Goal: Task Accomplishment & Management: Use online tool/utility

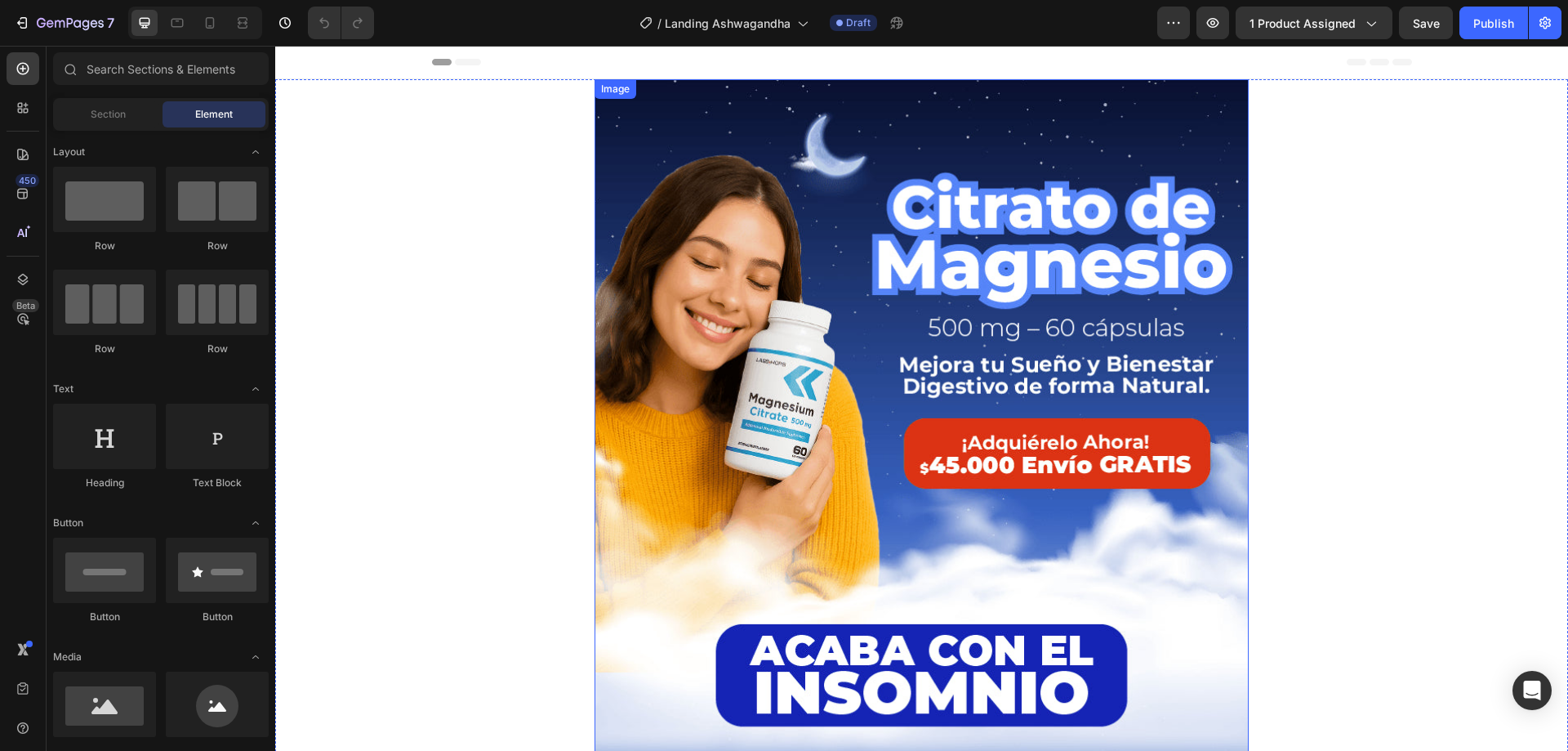
click at [798, 314] on img at bounding box center [922, 464] width 654 height 771
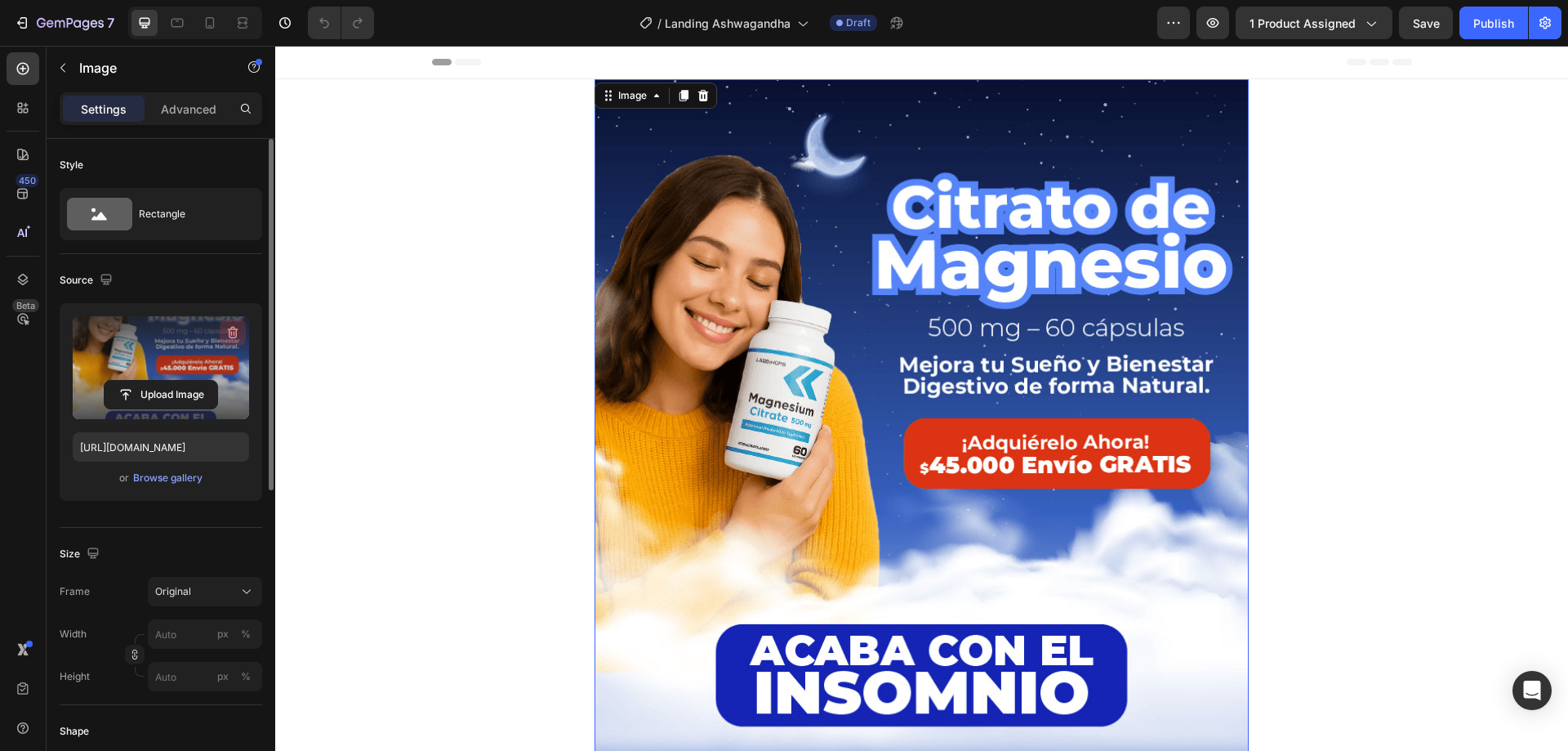
click at [233, 333] on icon "button" at bounding box center [232, 332] width 16 height 16
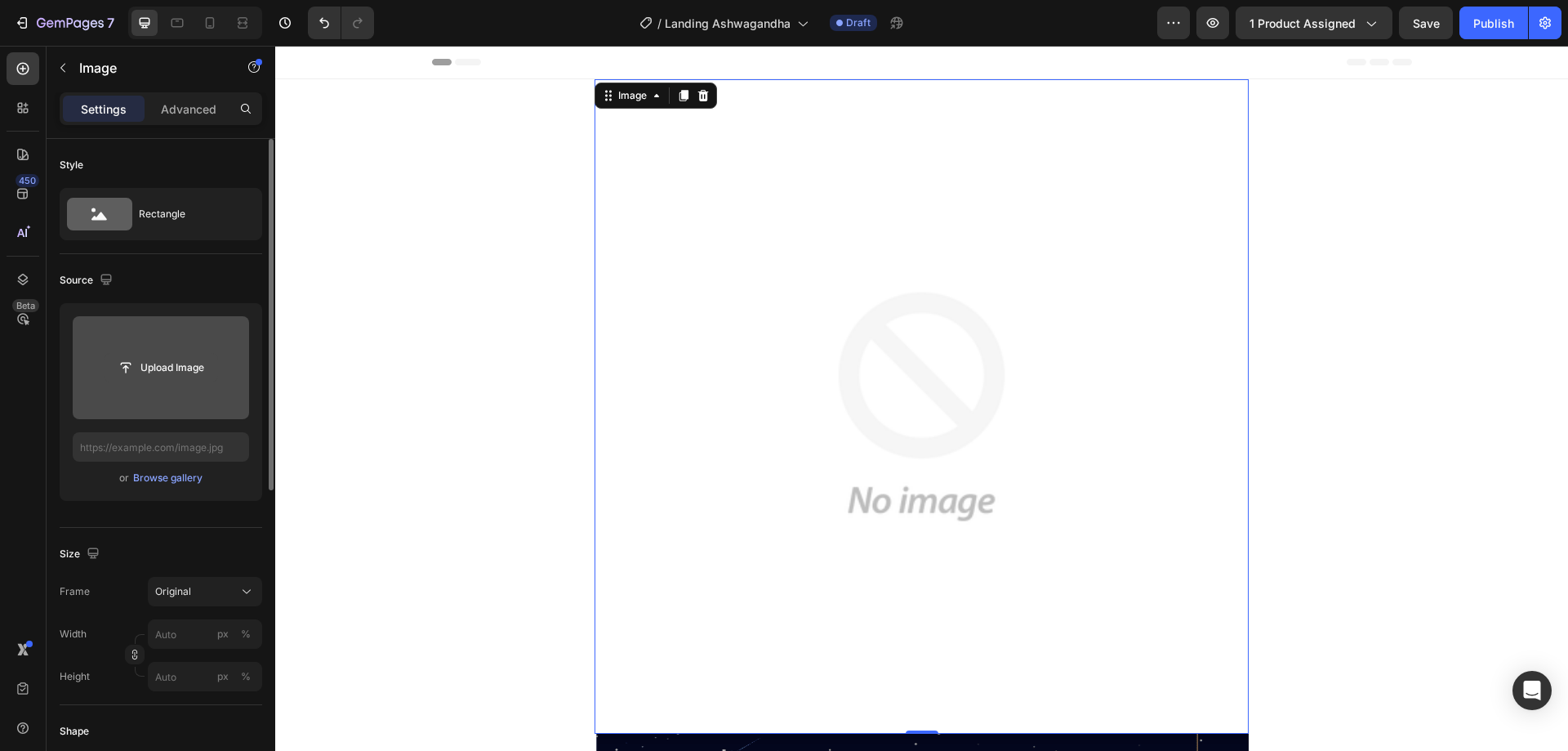
click at [191, 363] on input "file" at bounding box center [160, 367] width 113 height 27
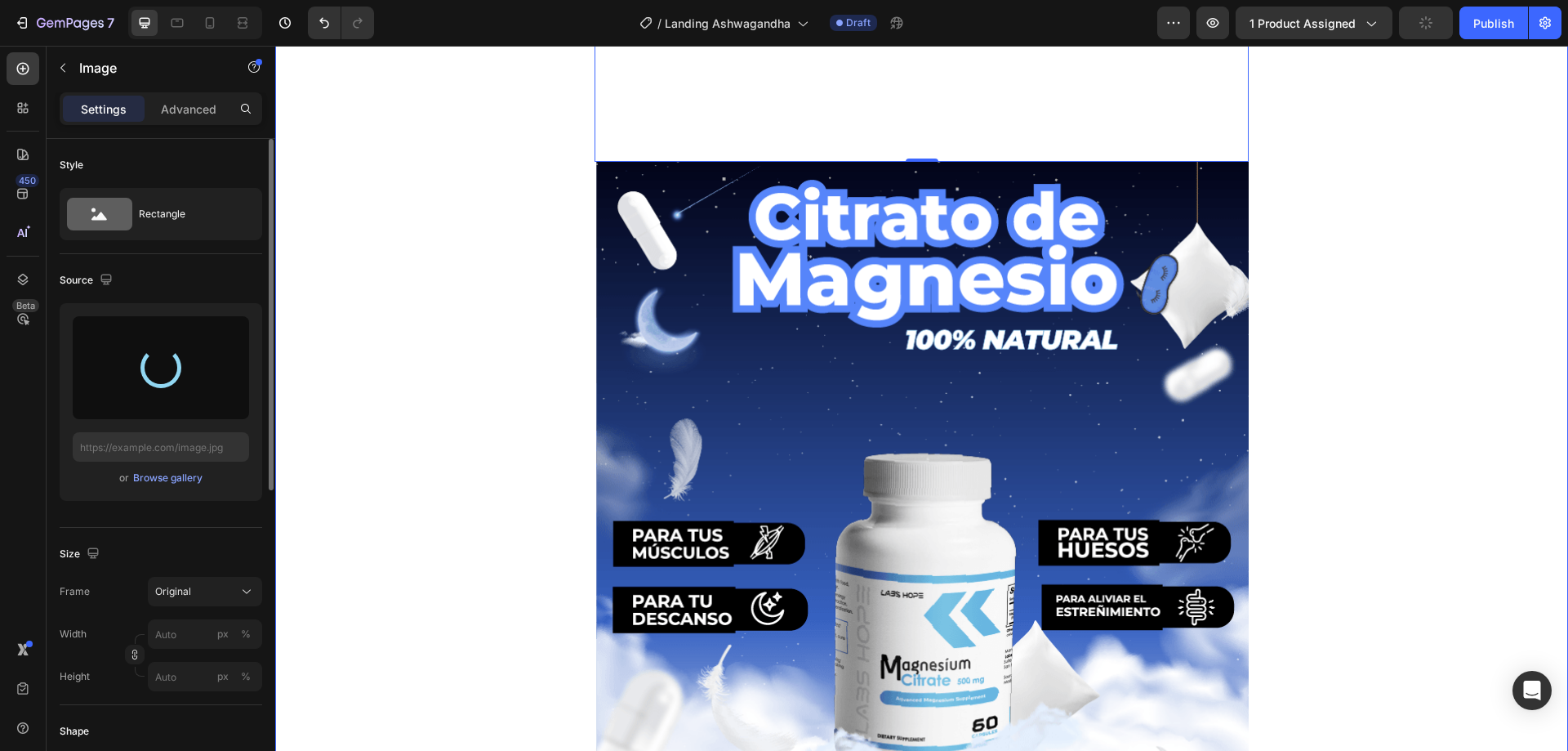
scroll to position [817, 0]
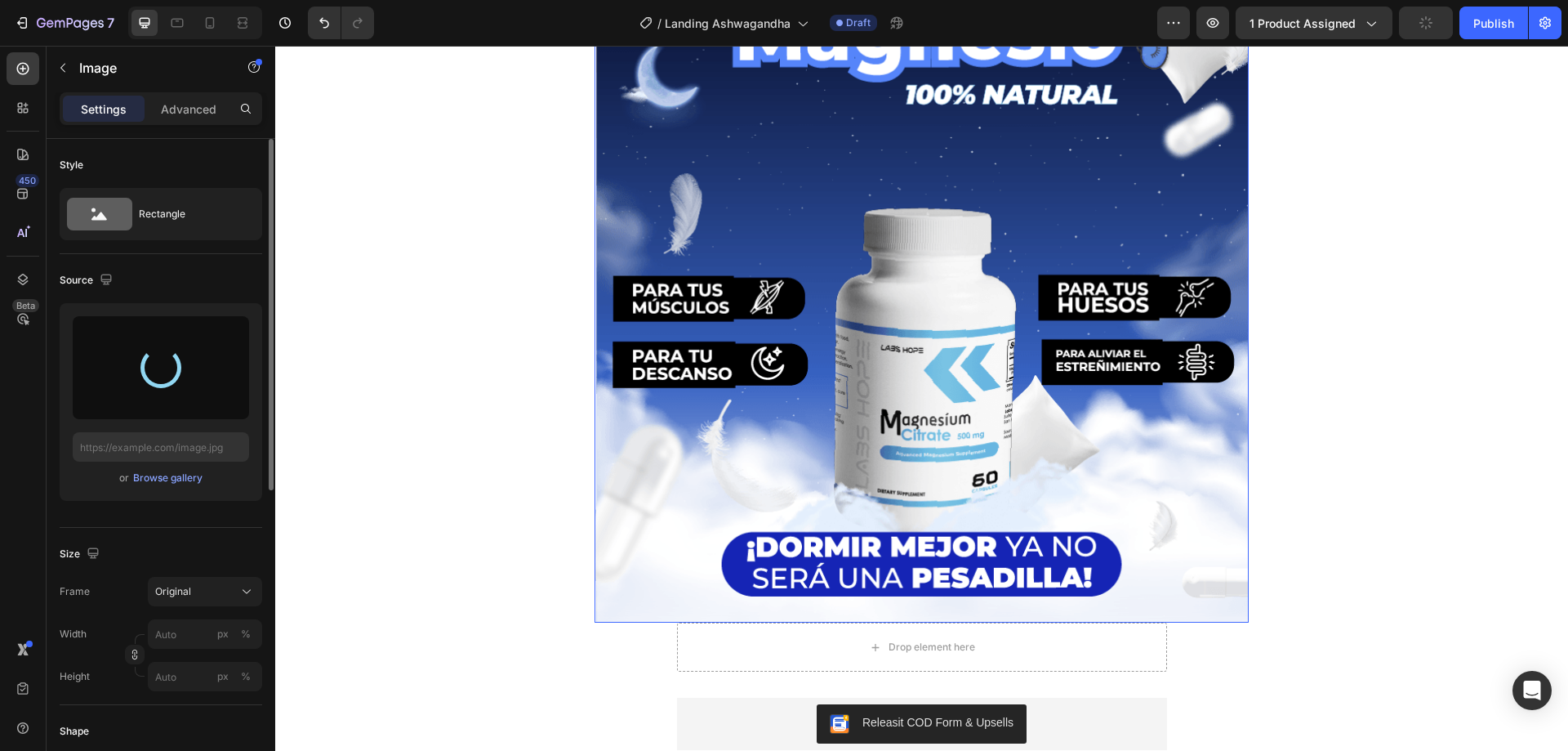
click at [753, 372] on img at bounding box center [922, 270] width 654 height 706
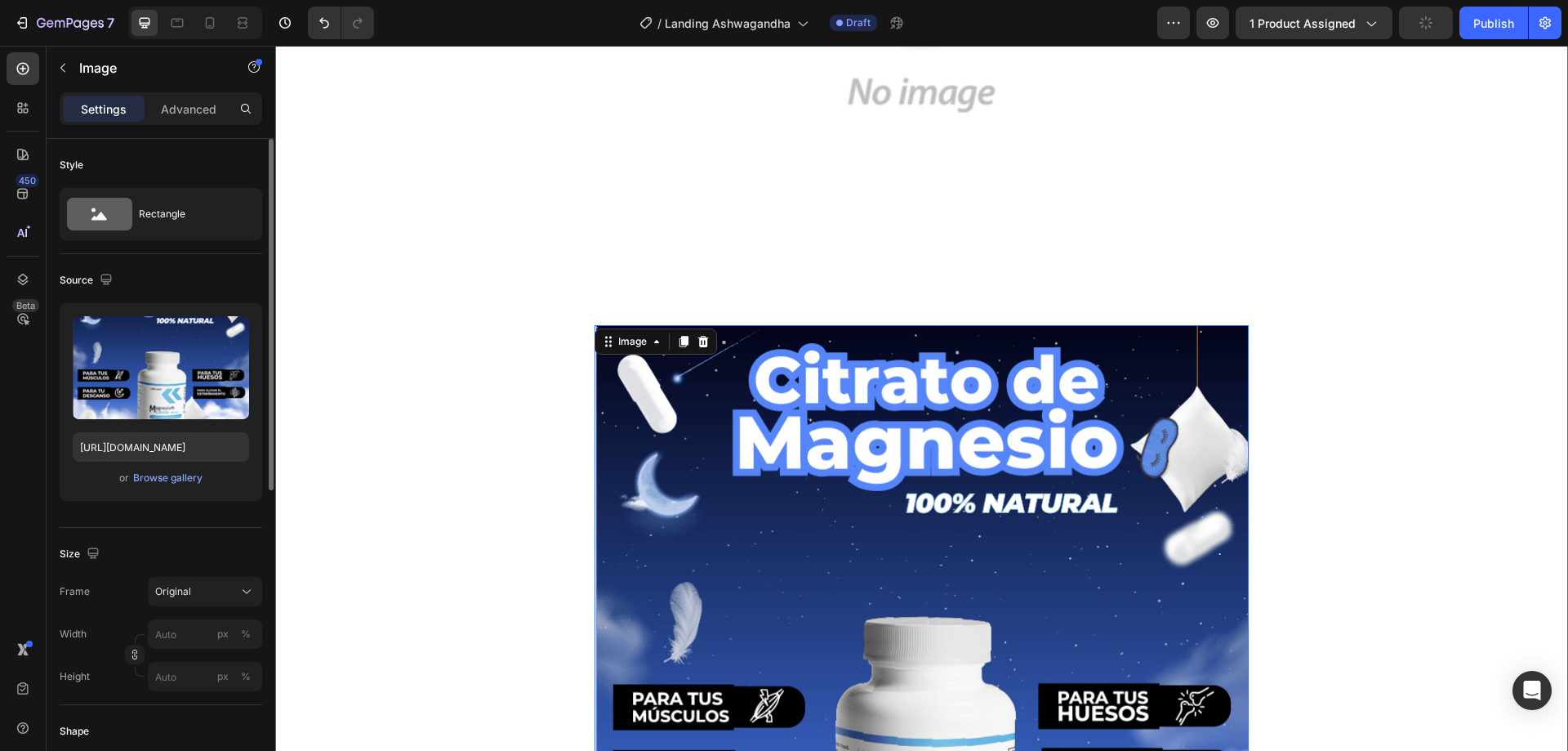
scroll to position [245, 0]
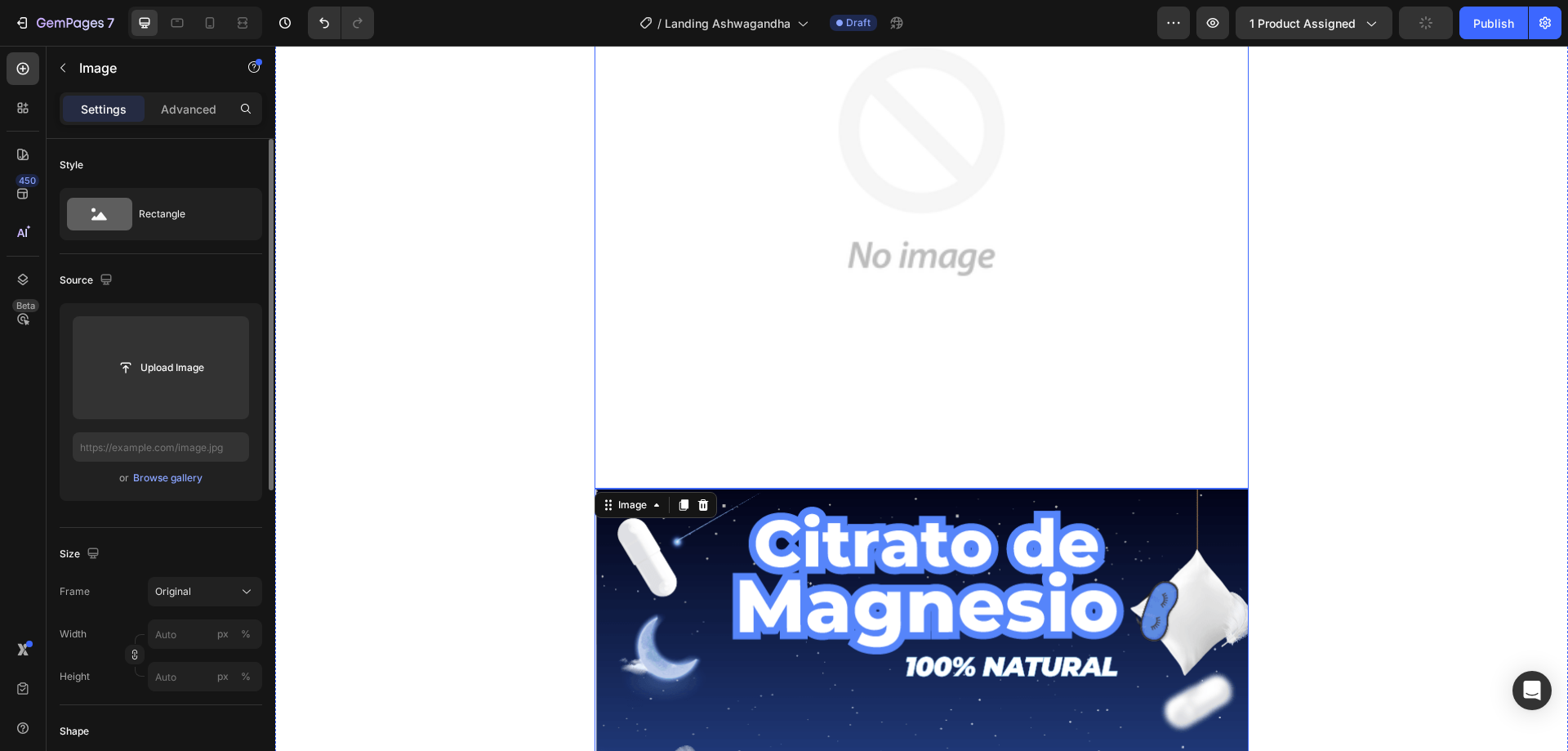
click at [762, 224] on img at bounding box center [922, 161] width 654 height 654
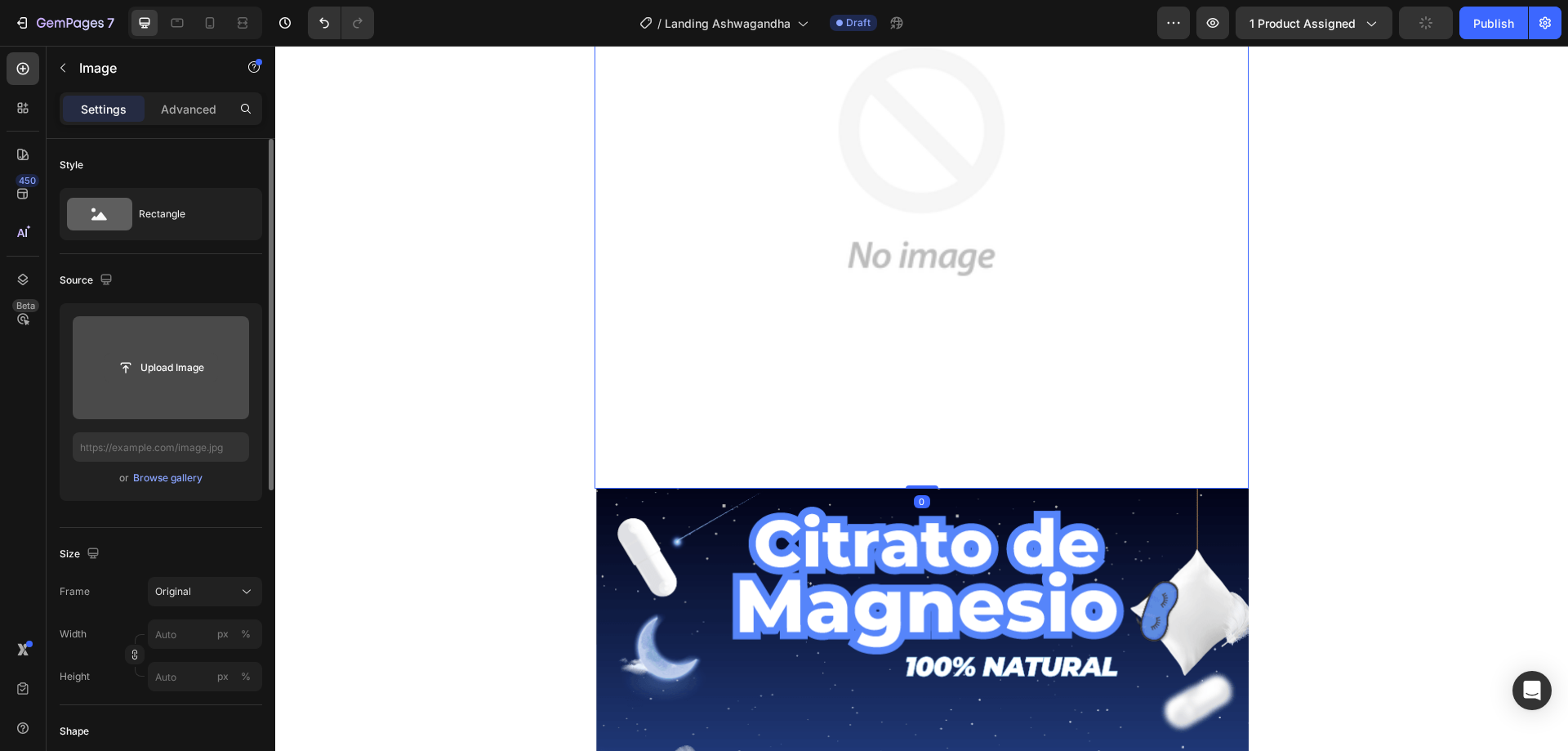
click at [173, 364] on input "file" at bounding box center [160, 367] width 113 height 27
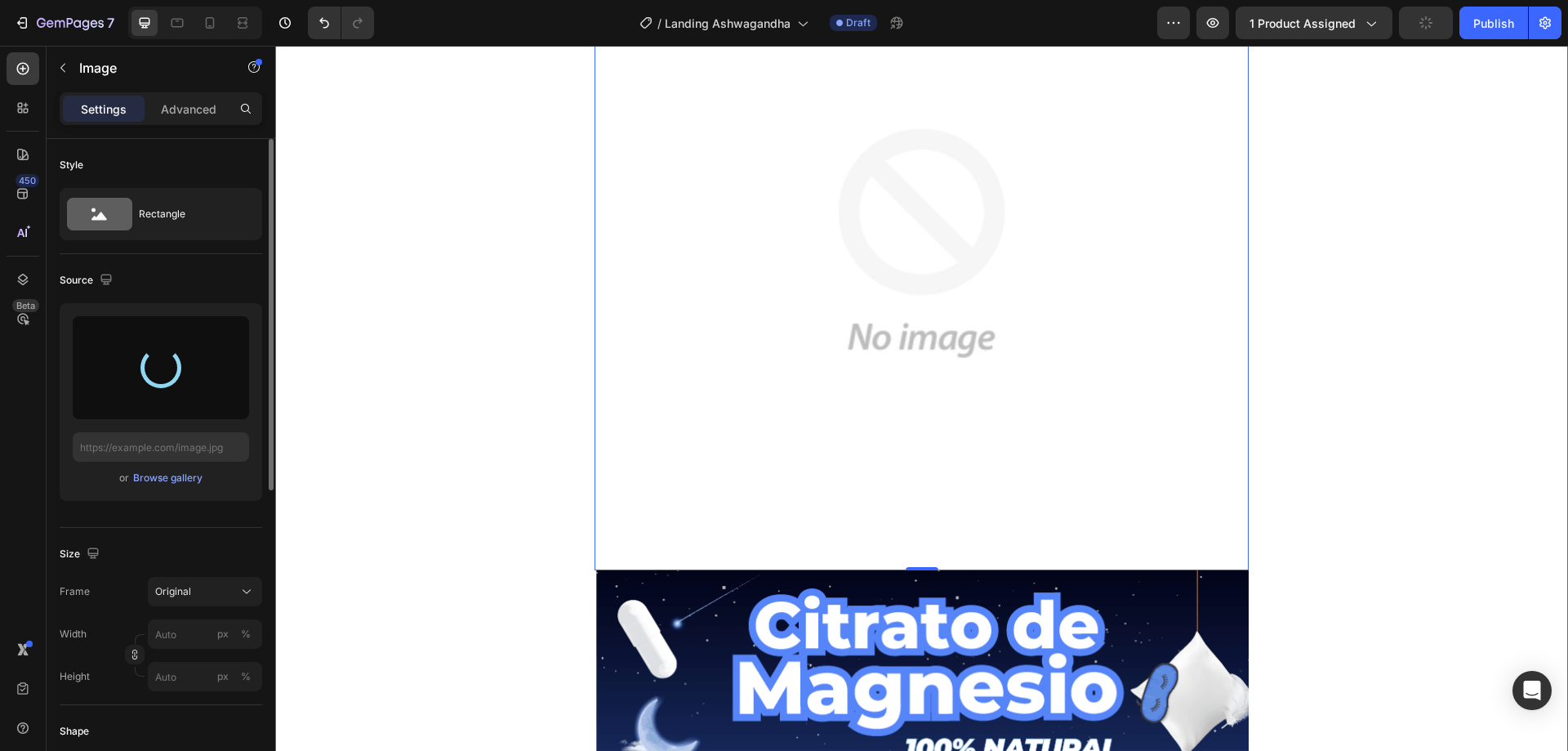
scroll to position [0, 0]
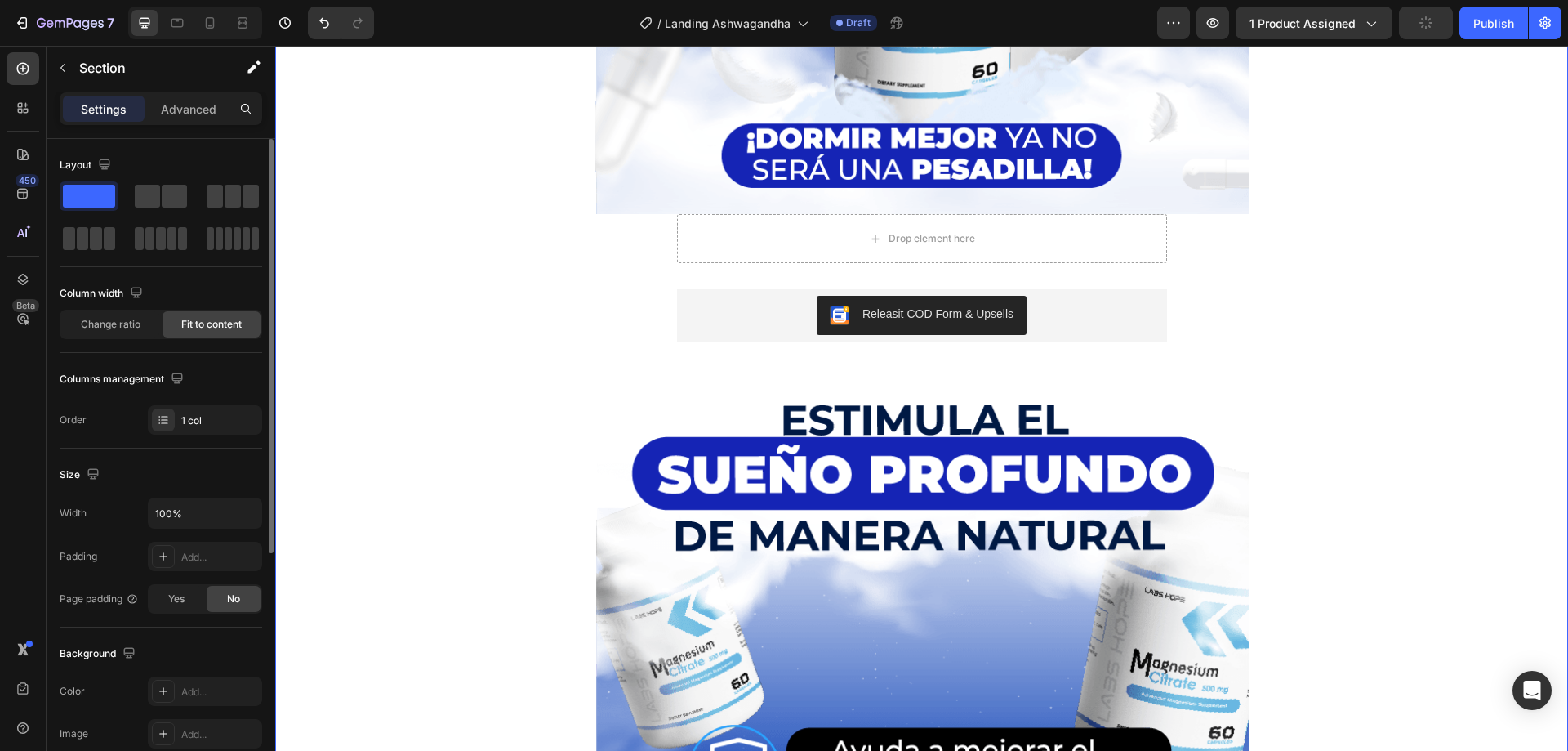
scroll to position [899, 0]
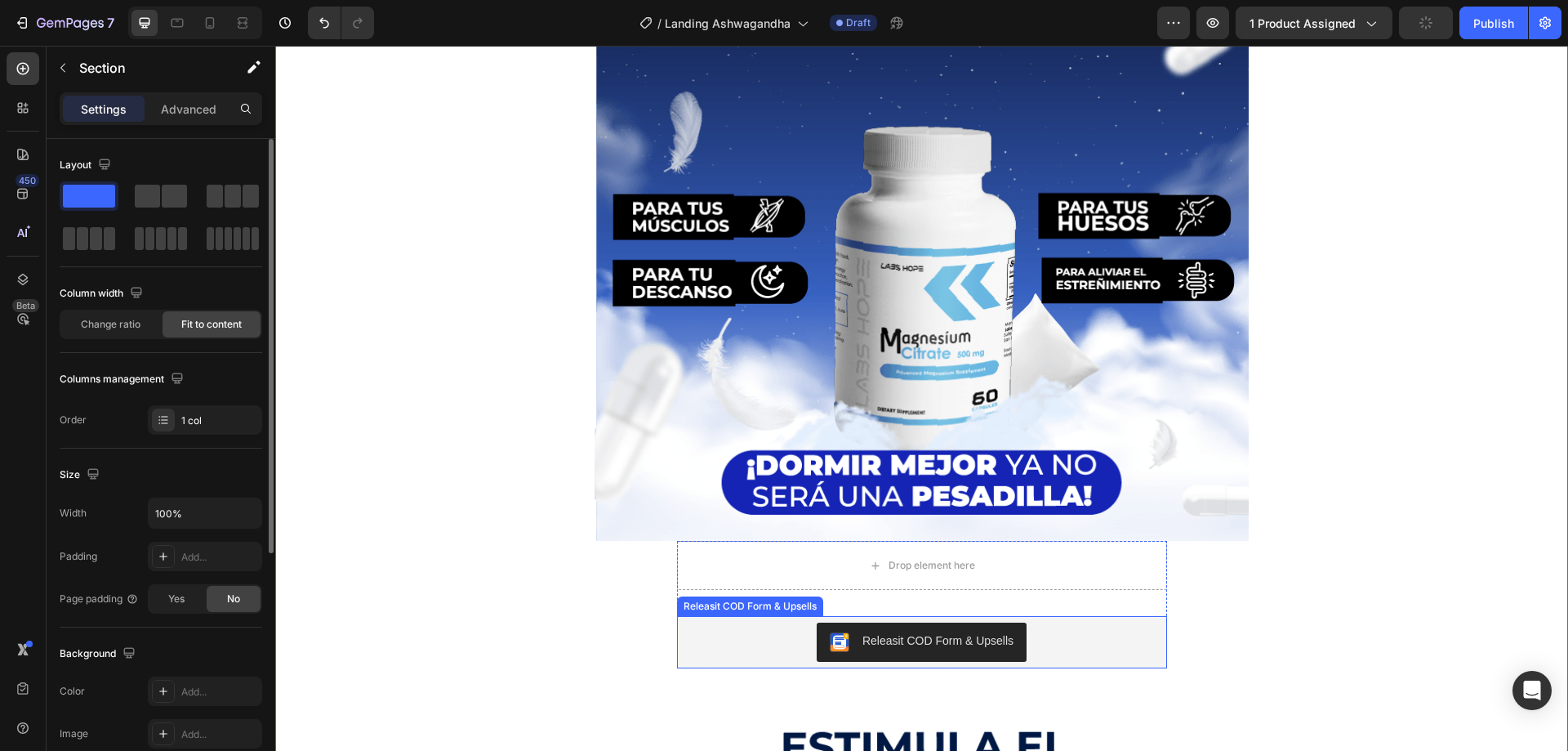
click at [1034, 635] on div "Releasit COD Form & Upsells" at bounding box center [922, 642] width 477 height 39
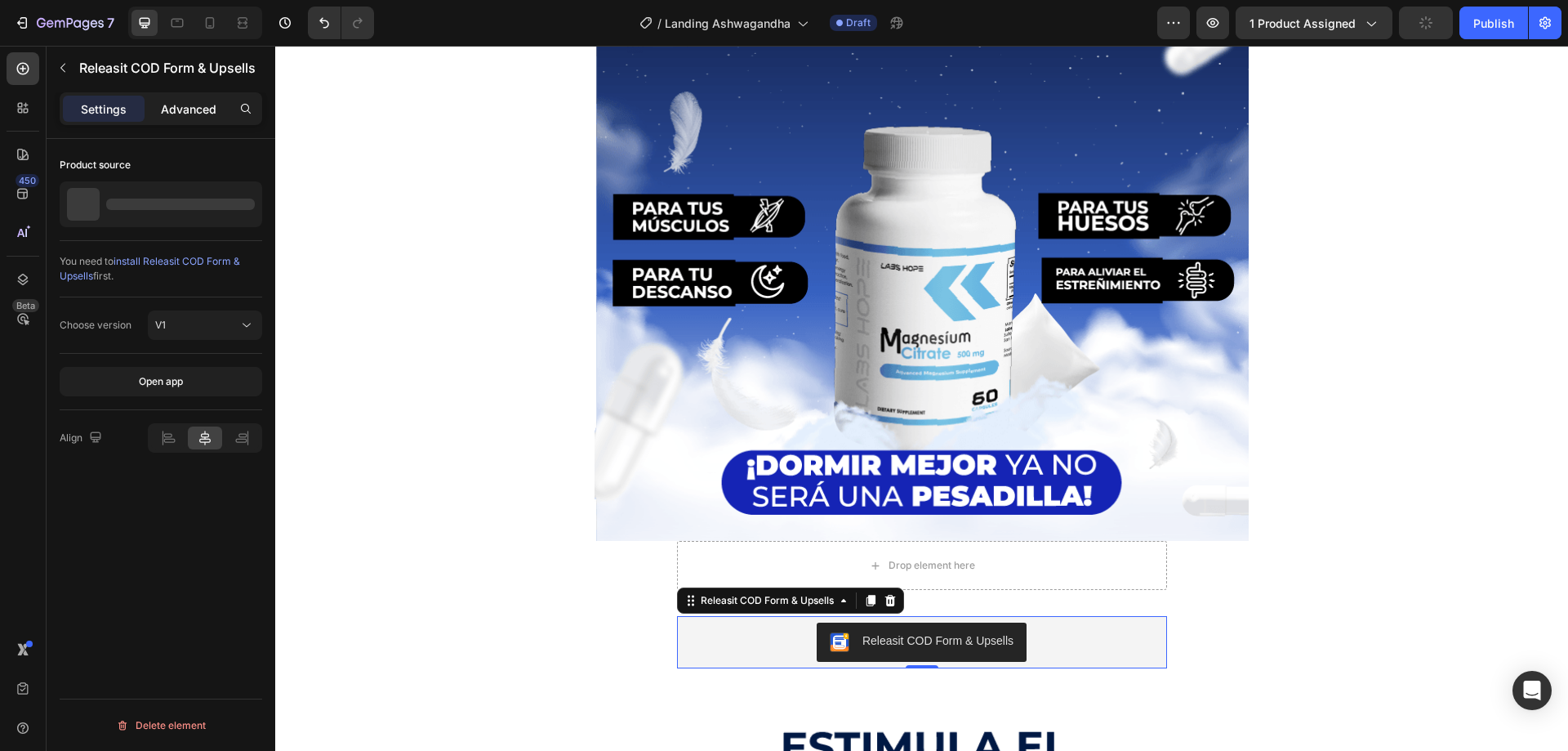
click at [199, 115] on p "Advanced" at bounding box center [189, 108] width 56 height 17
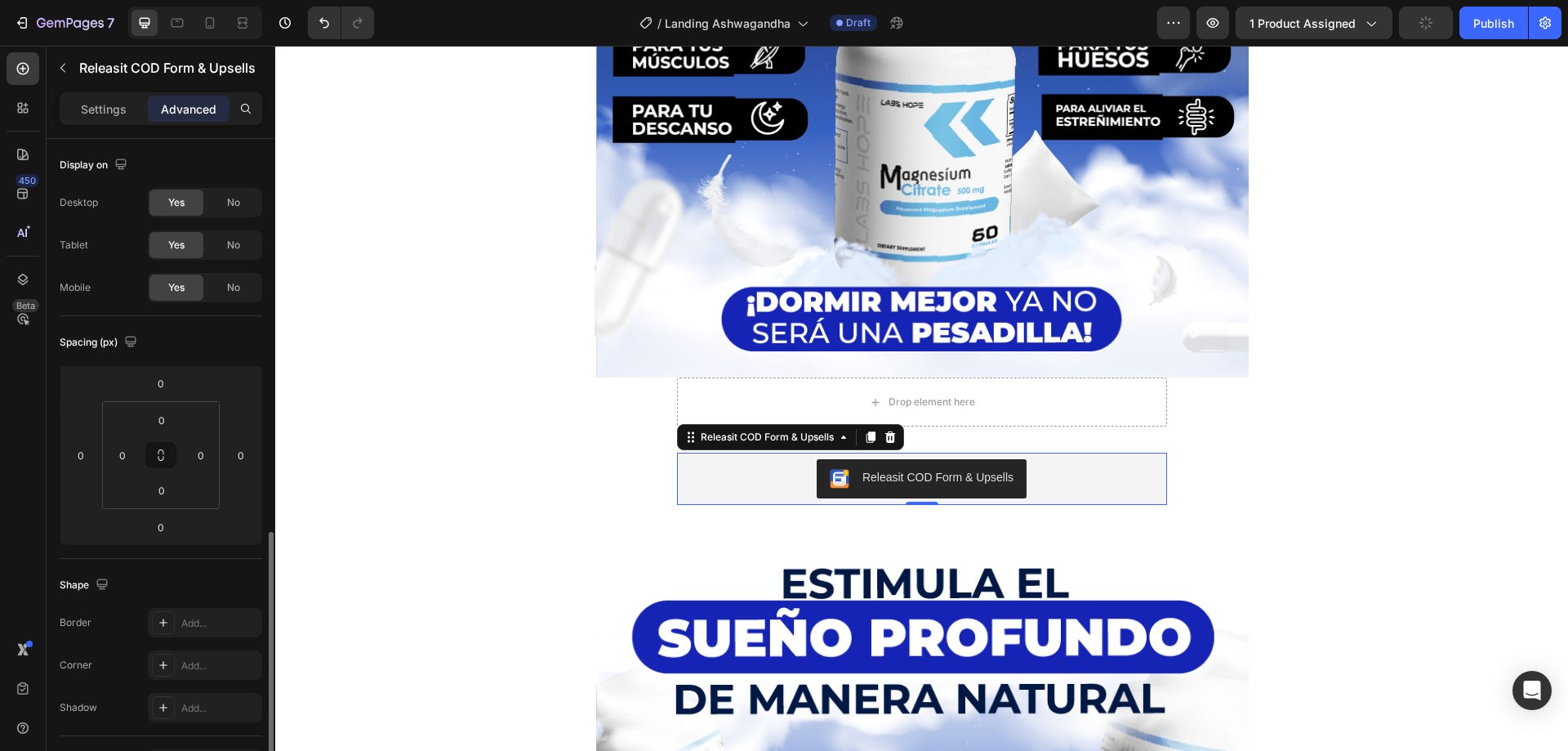
scroll to position [409, 0]
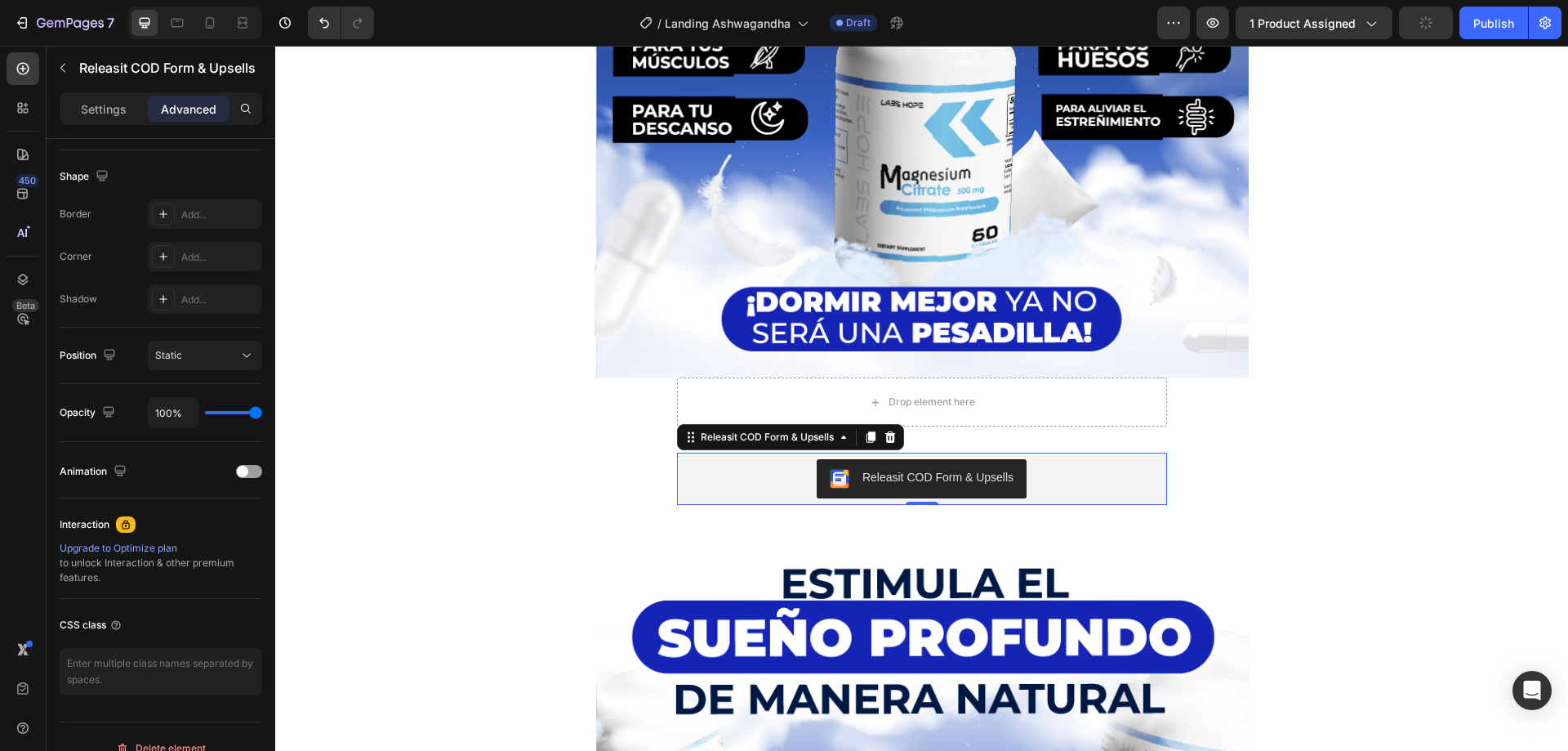
click at [834, 481] on img "Releasit COD Form & Upsells" at bounding box center [839, 479] width 20 height 20
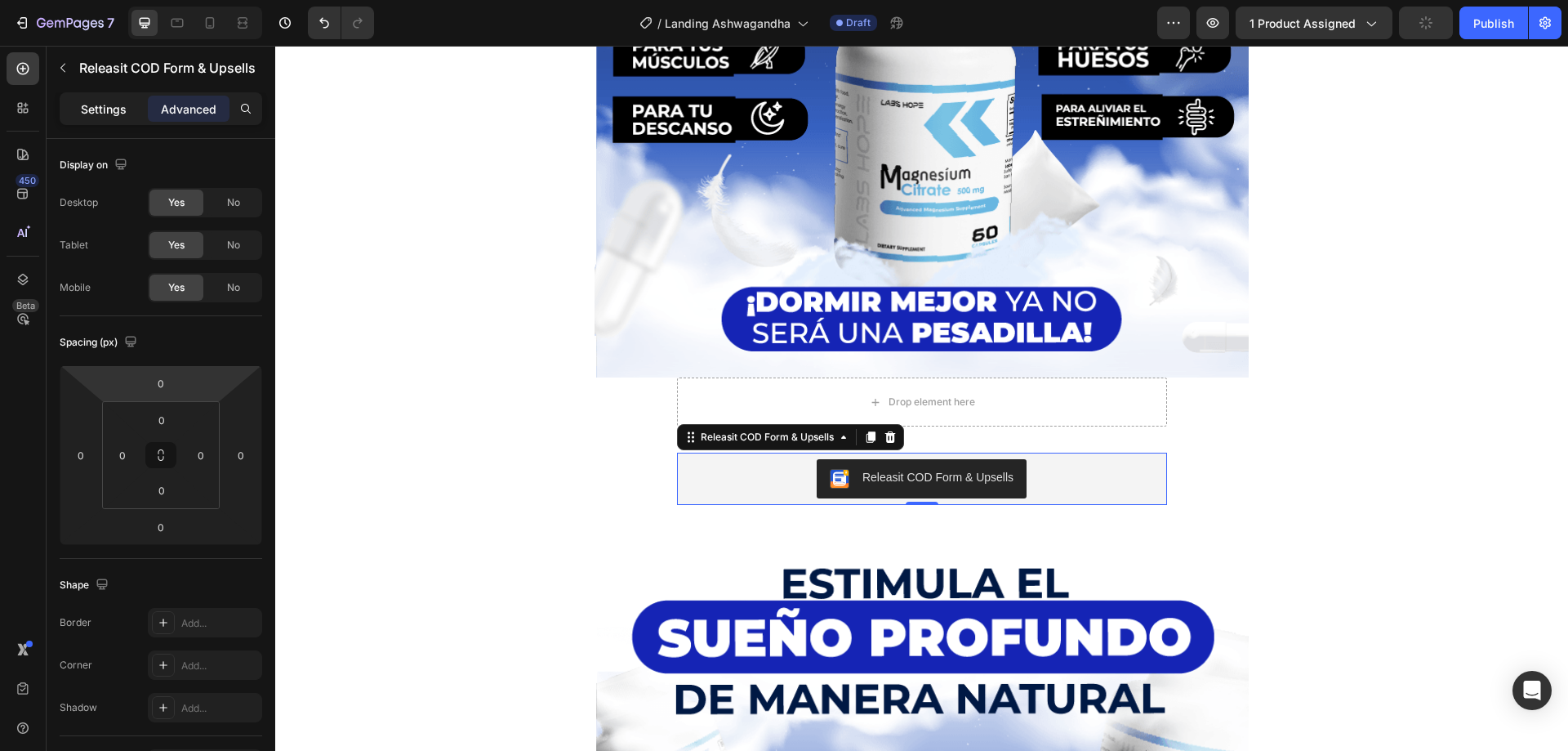
click at [111, 120] on div "Settings" at bounding box center [104, 108] width 82 height 26
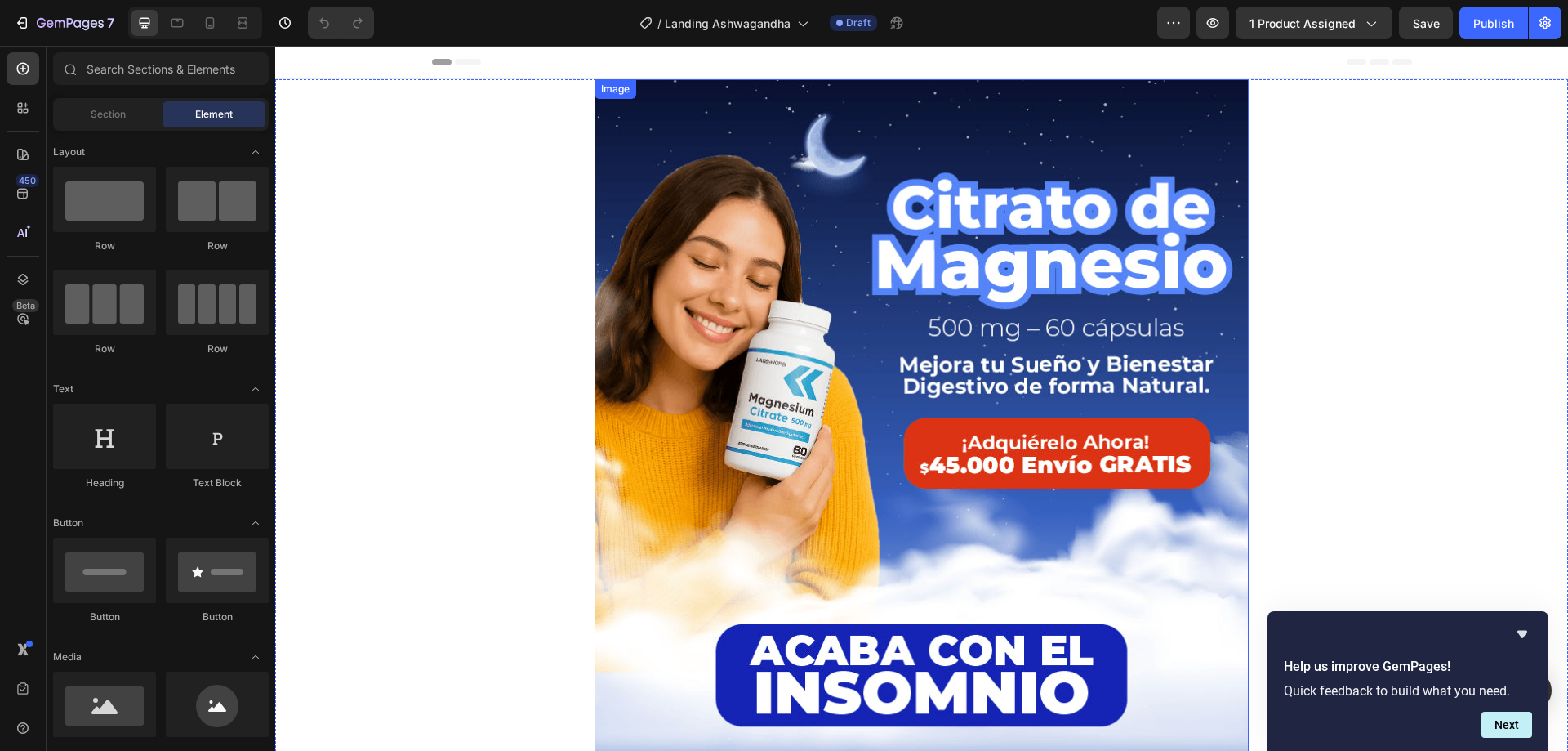
click at [804, 423] on img at bounding box center [922, 464] width 654 height 771
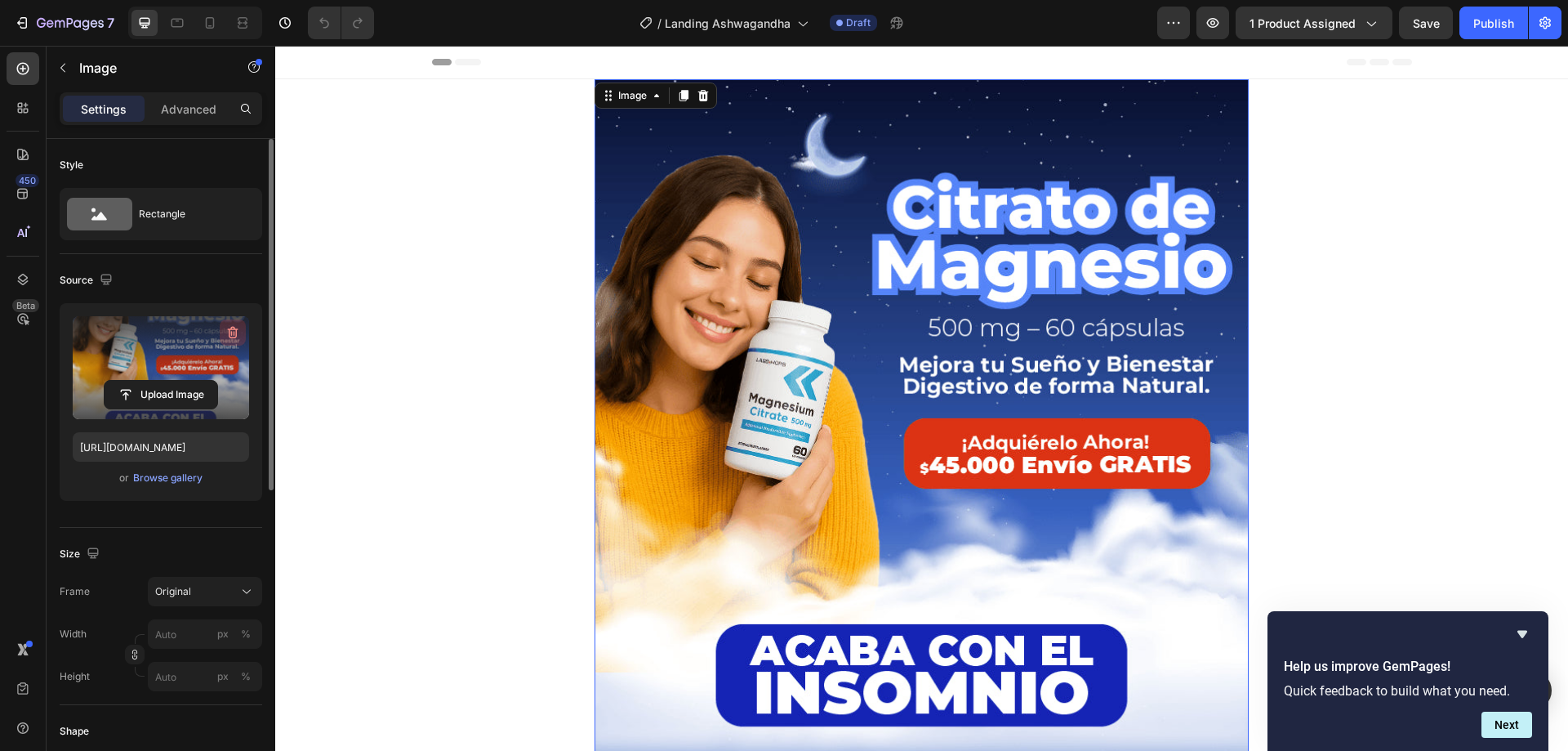
click at [226, 338] on icon "button" at bounding box center [232, 332] width 16 height 16
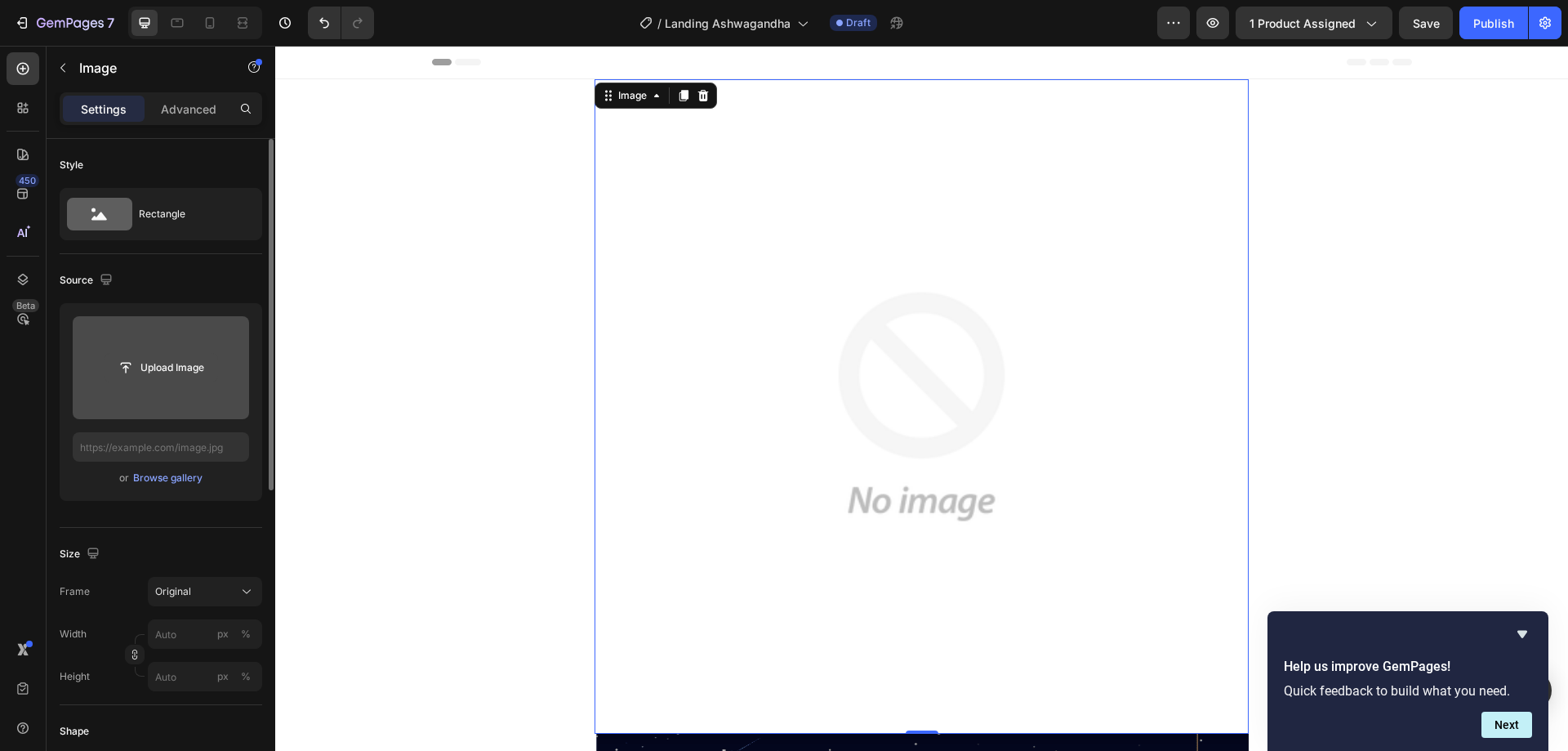
click at [165, 370] on input "file" at bounding box center [160, 367] width 113 height 27
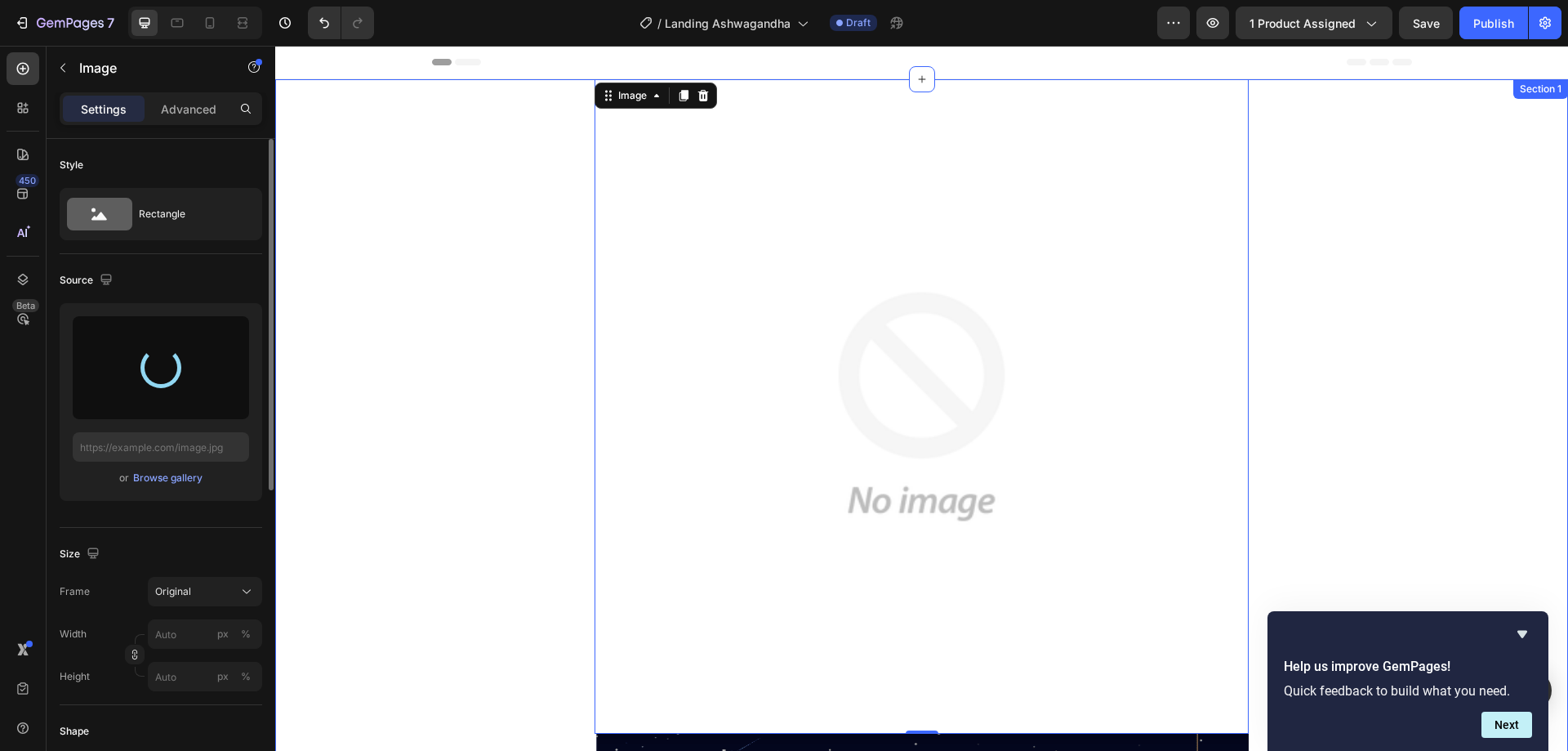
scroll to position [327, 0]
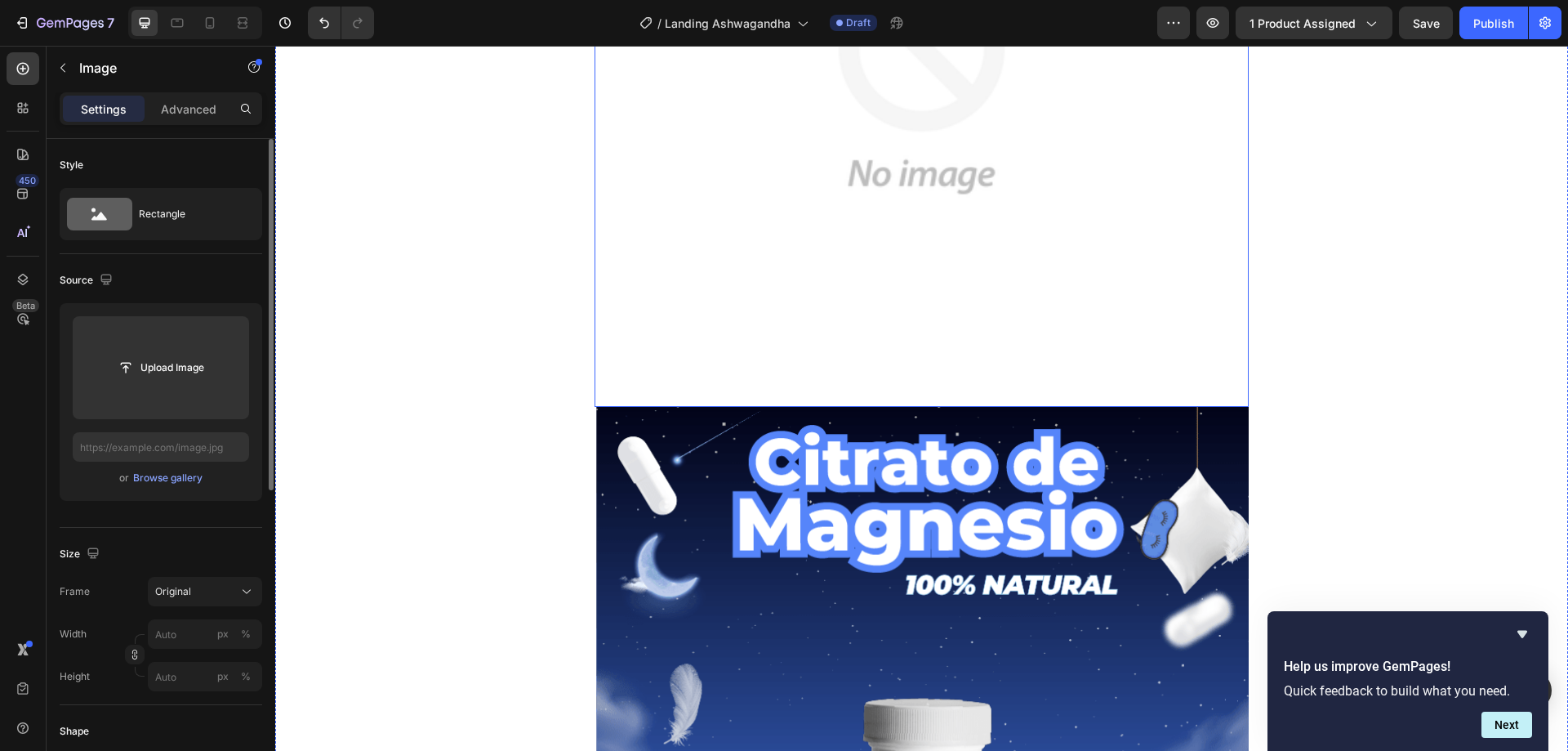
click at [742, 283] on img at bounding box center [922, 80] width 654 height 654
click at [218, 24] on icon at bounding box center [210, 23] width 16 height 16
type input "https://cdn.shopify.com/s/files/1/0815/1865/7820/files/gempages_532264669079929…"
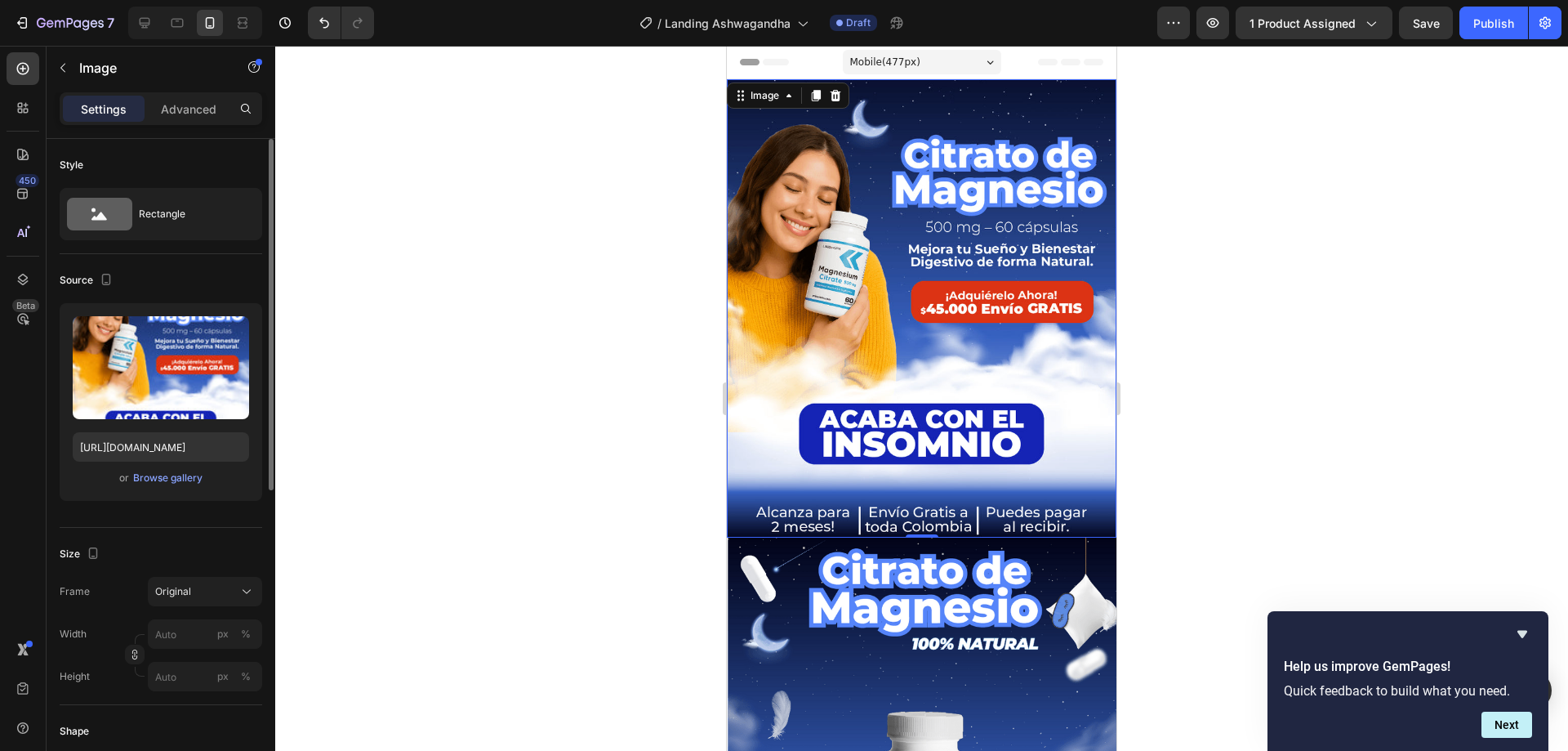
click at [866, 225] on img at bounding box center [922, 308] width 390 height 458
click at [150, 22] on icon at bounding box center [145, 23] width 11 height 11
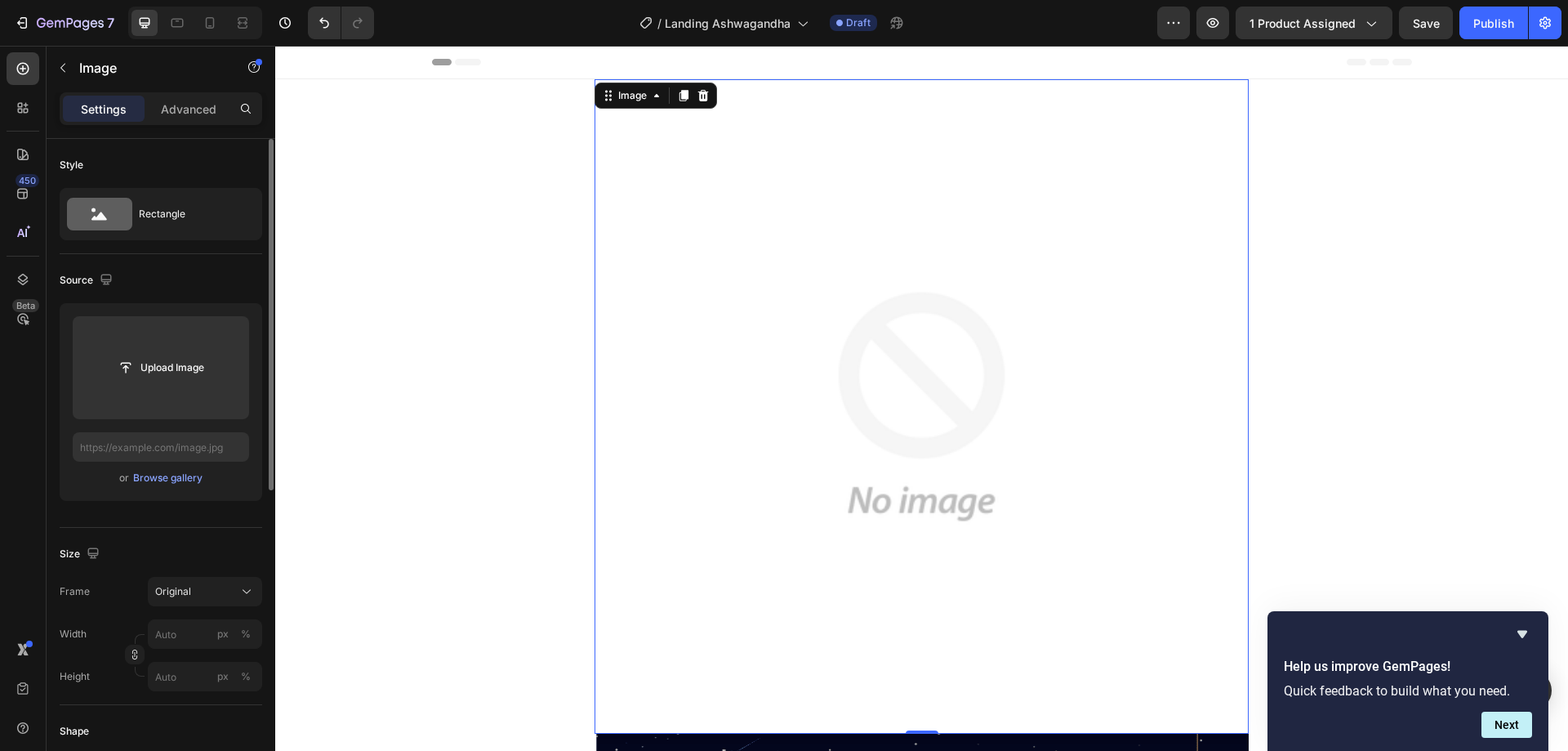
click at [786, 317] on img at bounding box center [922, 406] width 654 height 654
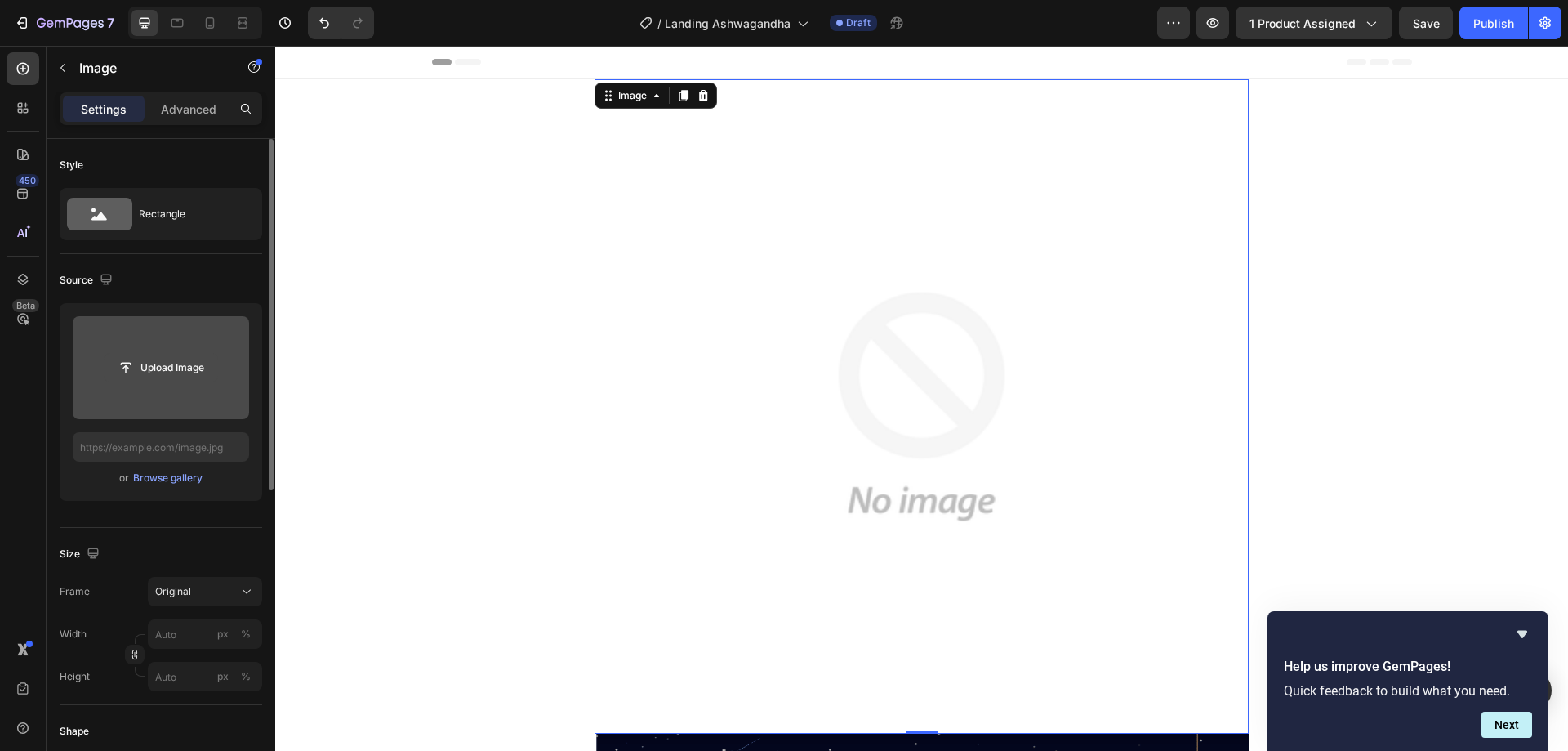
click at [170, 373] on input "file" at bounding box center [160, 367] width 113 height 27
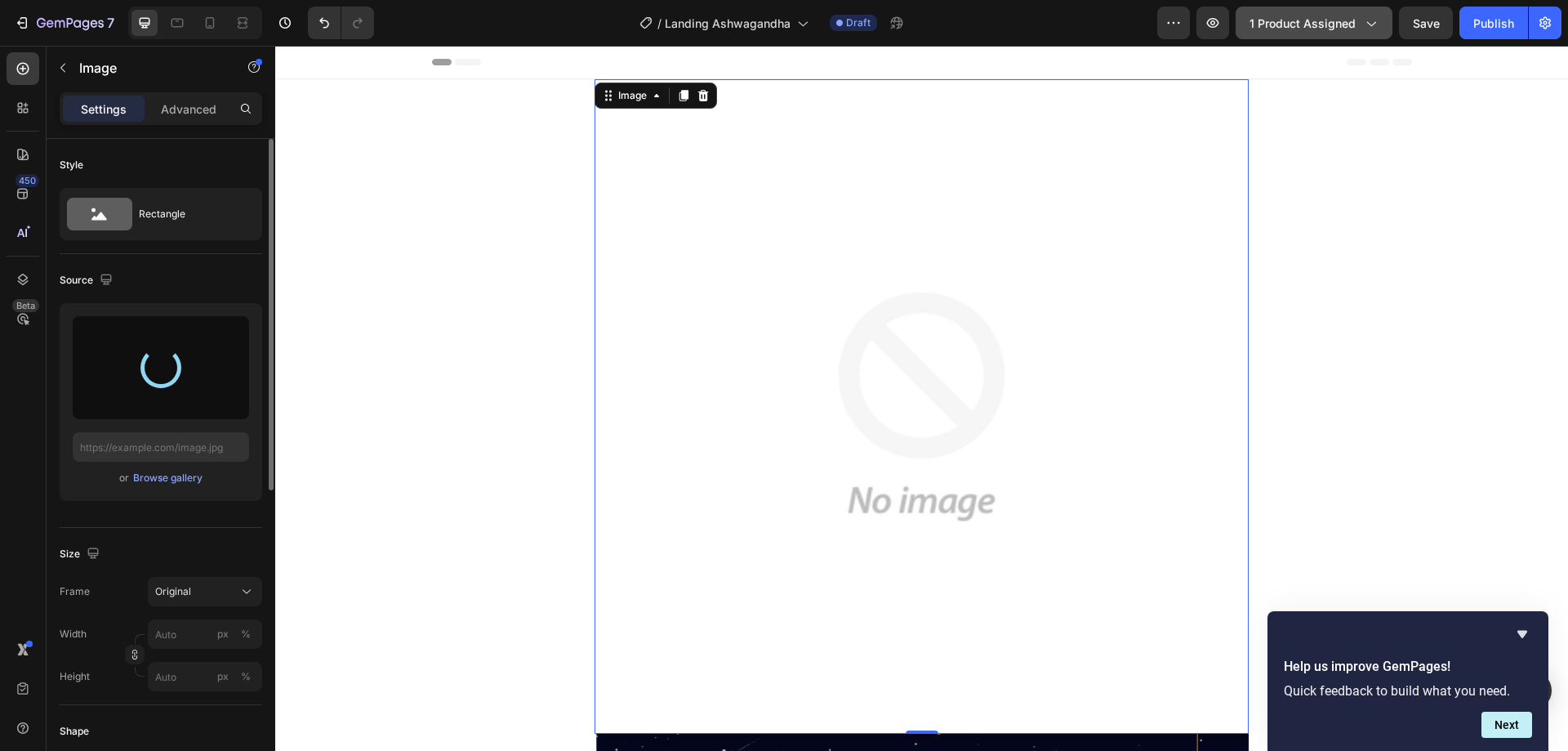
click at [1342, 22] on span "1 product assigned" at bounding box center [1303, 23] width 106 height 17
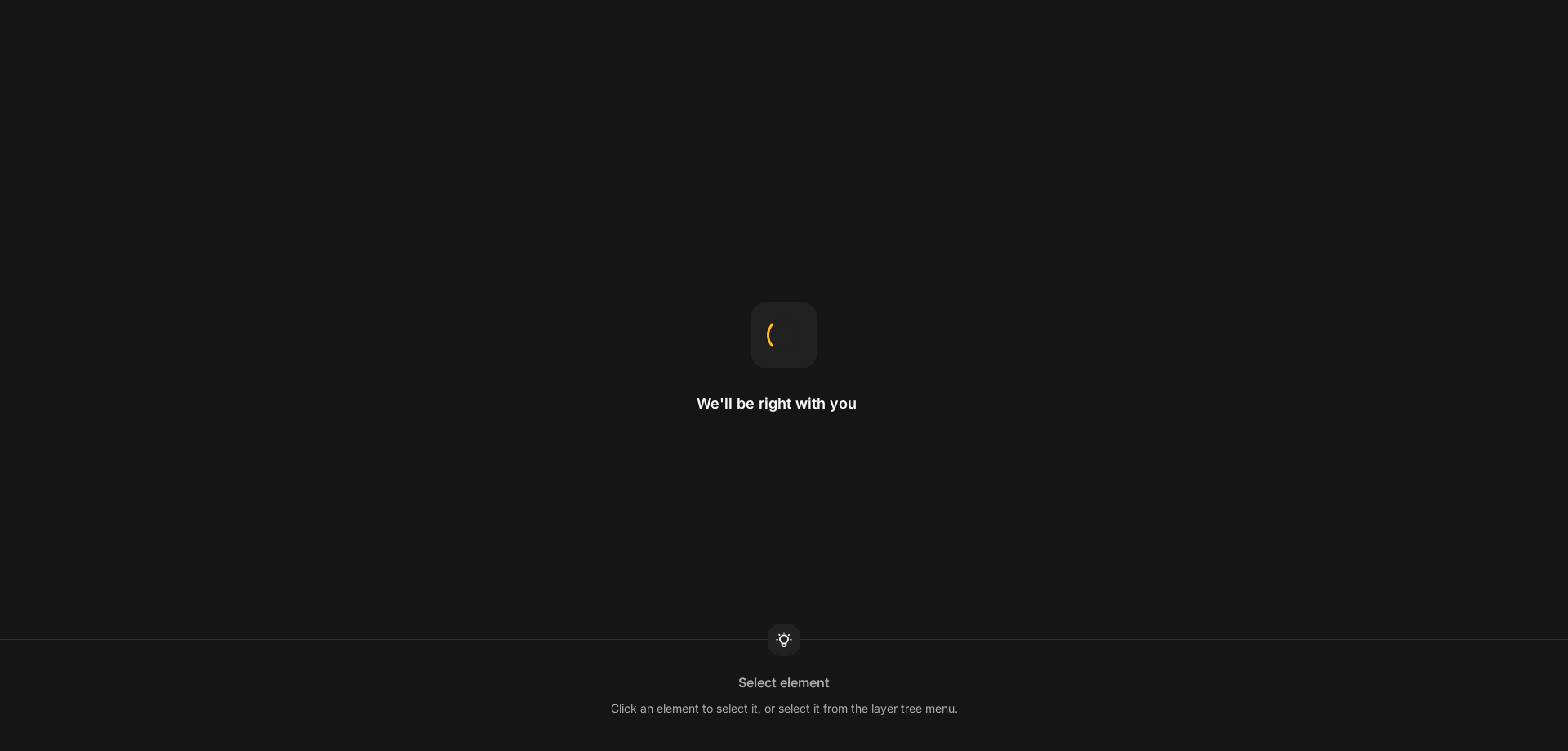
click at [741, 340] on div "We'll be right with you" at bounding box center [784, 376] width 175 height 147
click at [678, 442] on div "Loading your design Add to Cart Use the Product Cart Button to add a product to…" at bounding box center [784, 375] width 1568 height 751
click at [402, 215] on div "Loading your design By ratio This divides the row into equal columns." at bounding box center [784, 375] width 1568 height 751
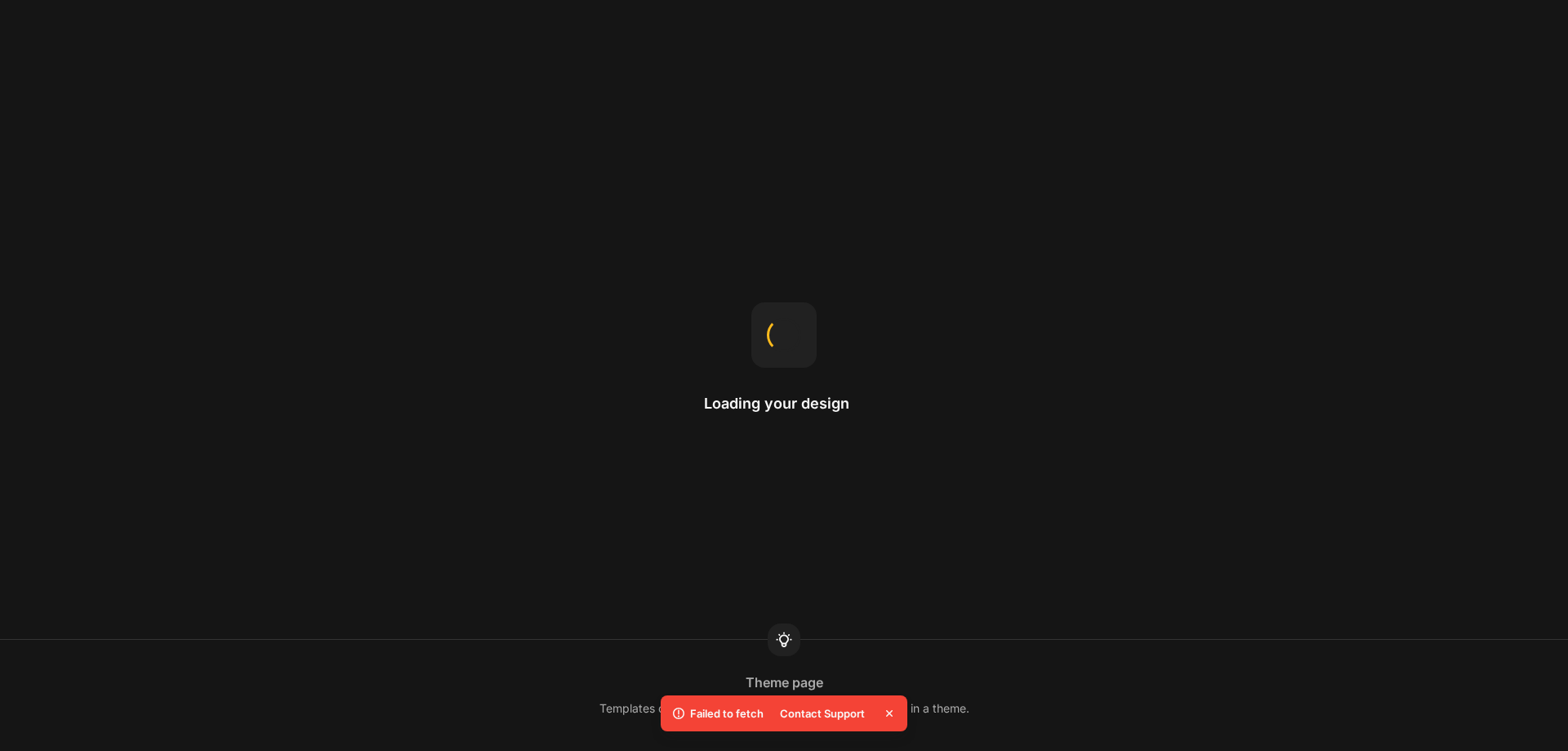
click at [855, 719] on div "Contact Support" at bounding box center [823, 714] width 105 height 23
click at [858, 715] on div "Contact Support" at bounding box center [823, 714] width 105 height 23
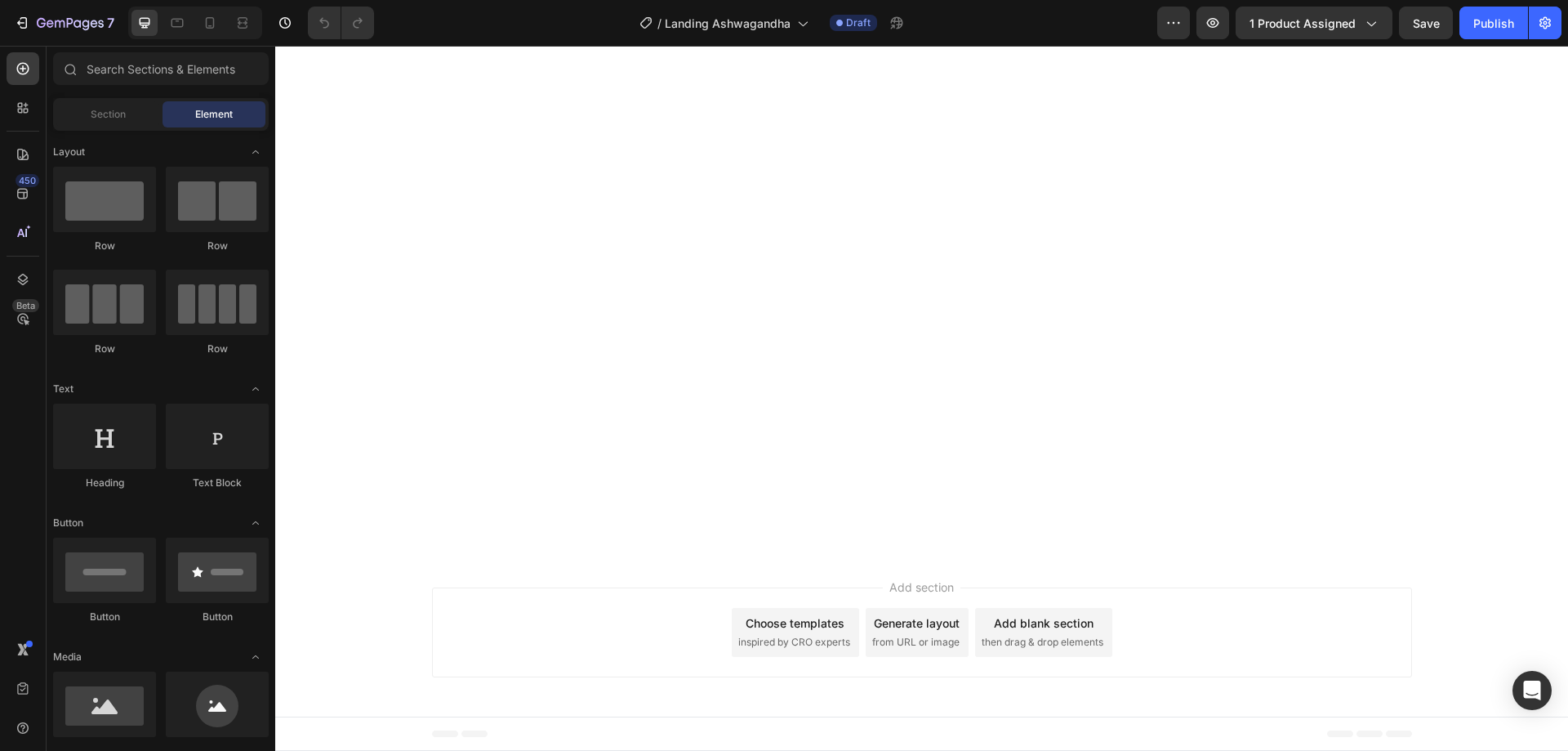
scroll to position [163, 0]
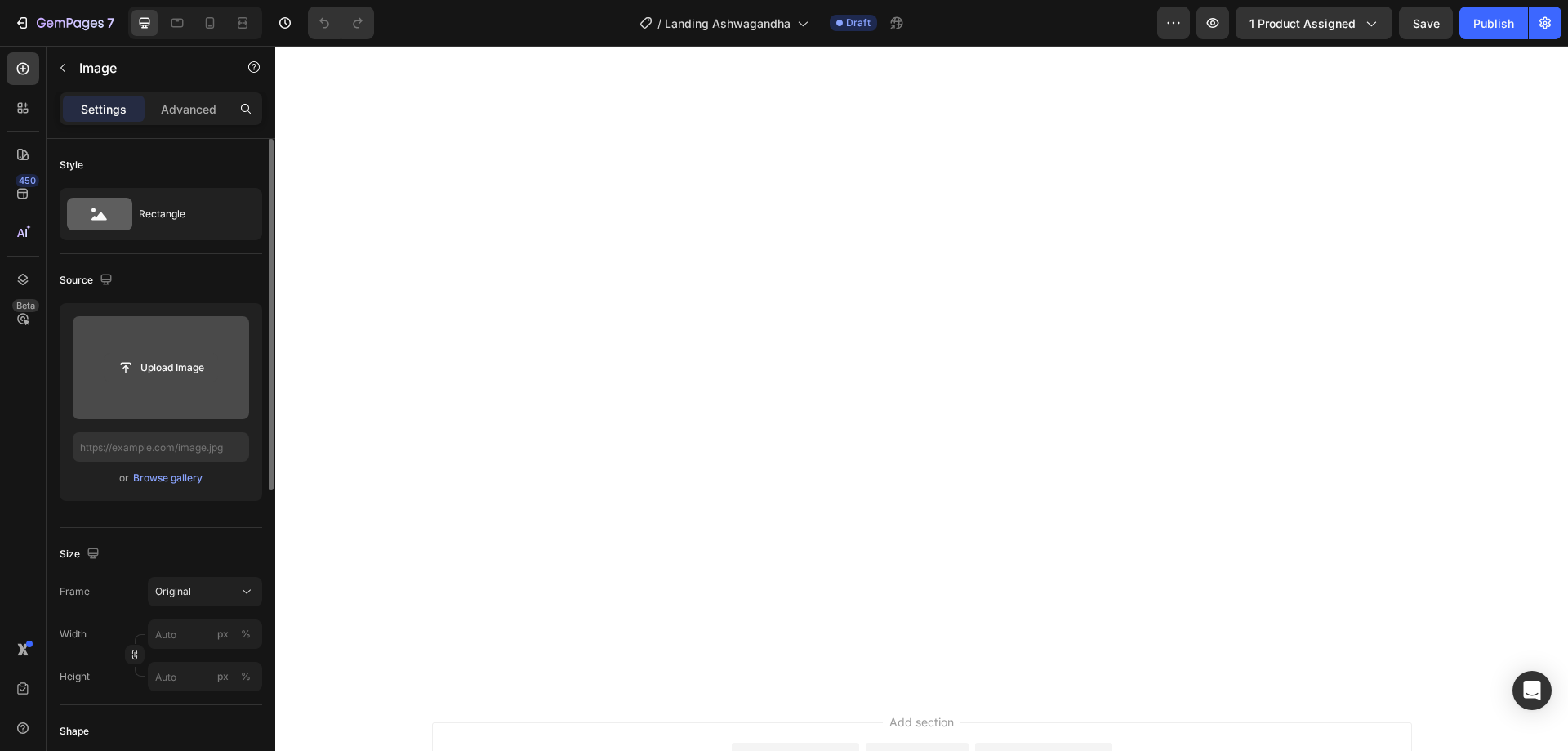
click at [201, 367] on input "file" at bounding box center [160, 367] width 113 height 27
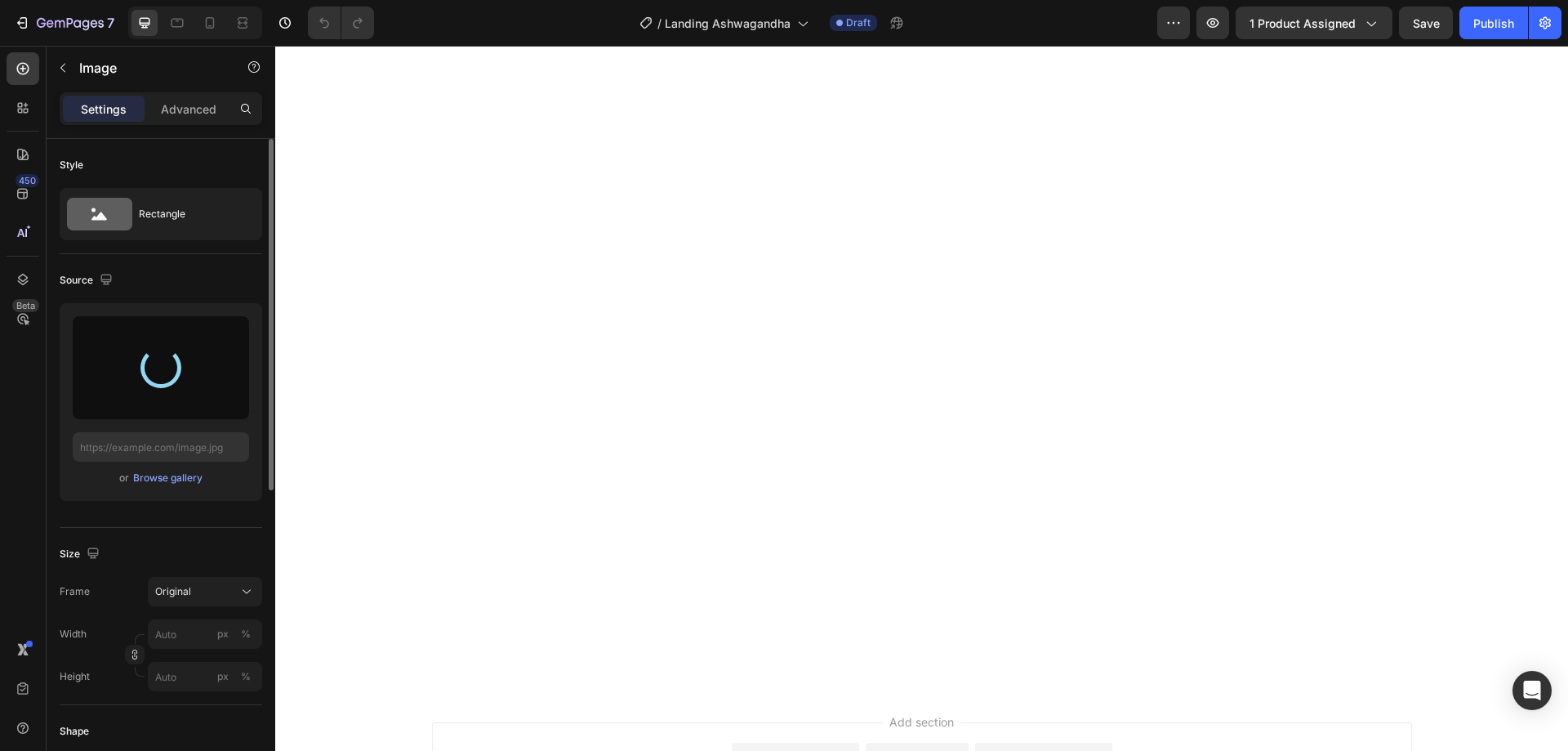
scroll to position [572, 0]
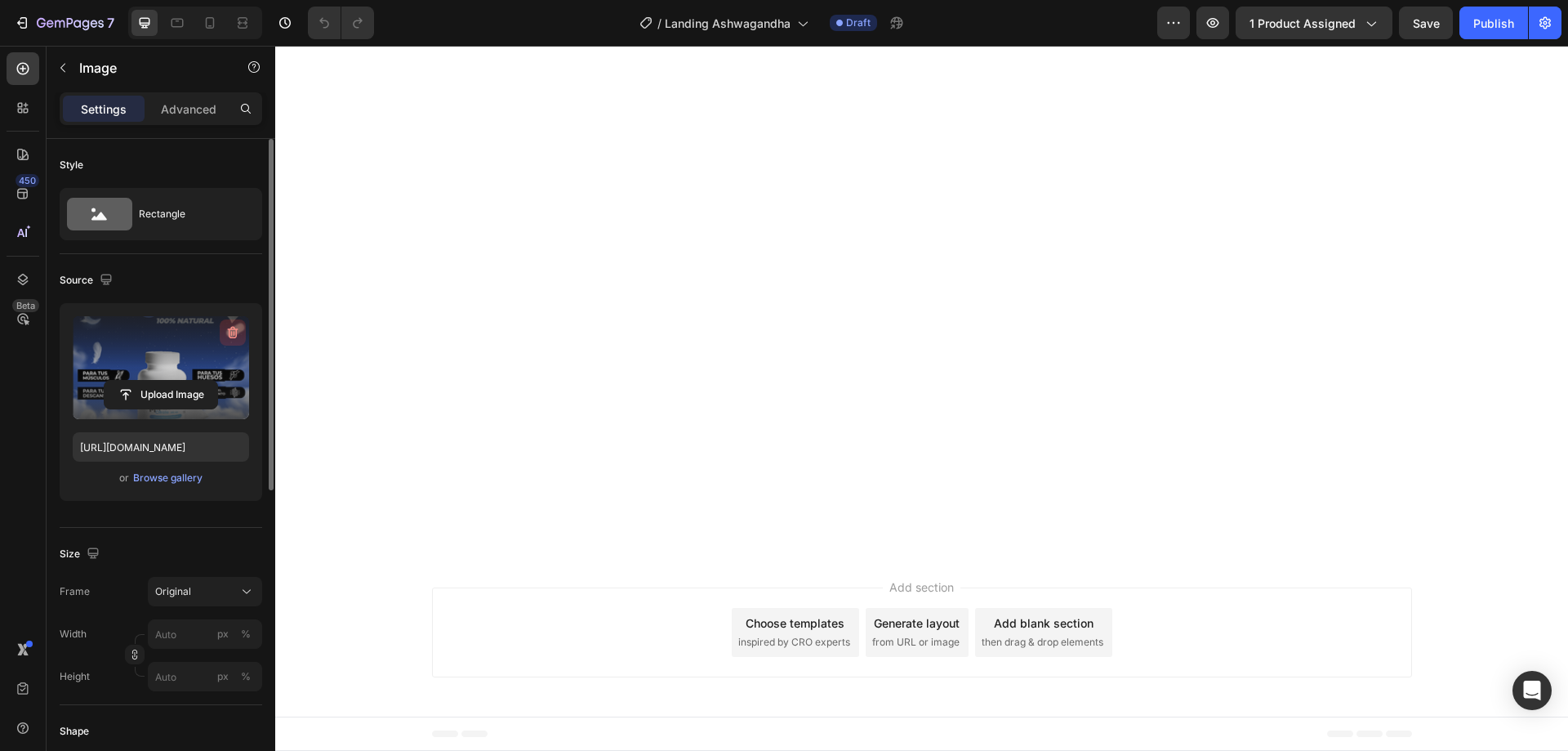
click at [231, 334] on icon "button" at bounding box center [232, 333] width 2 height 5
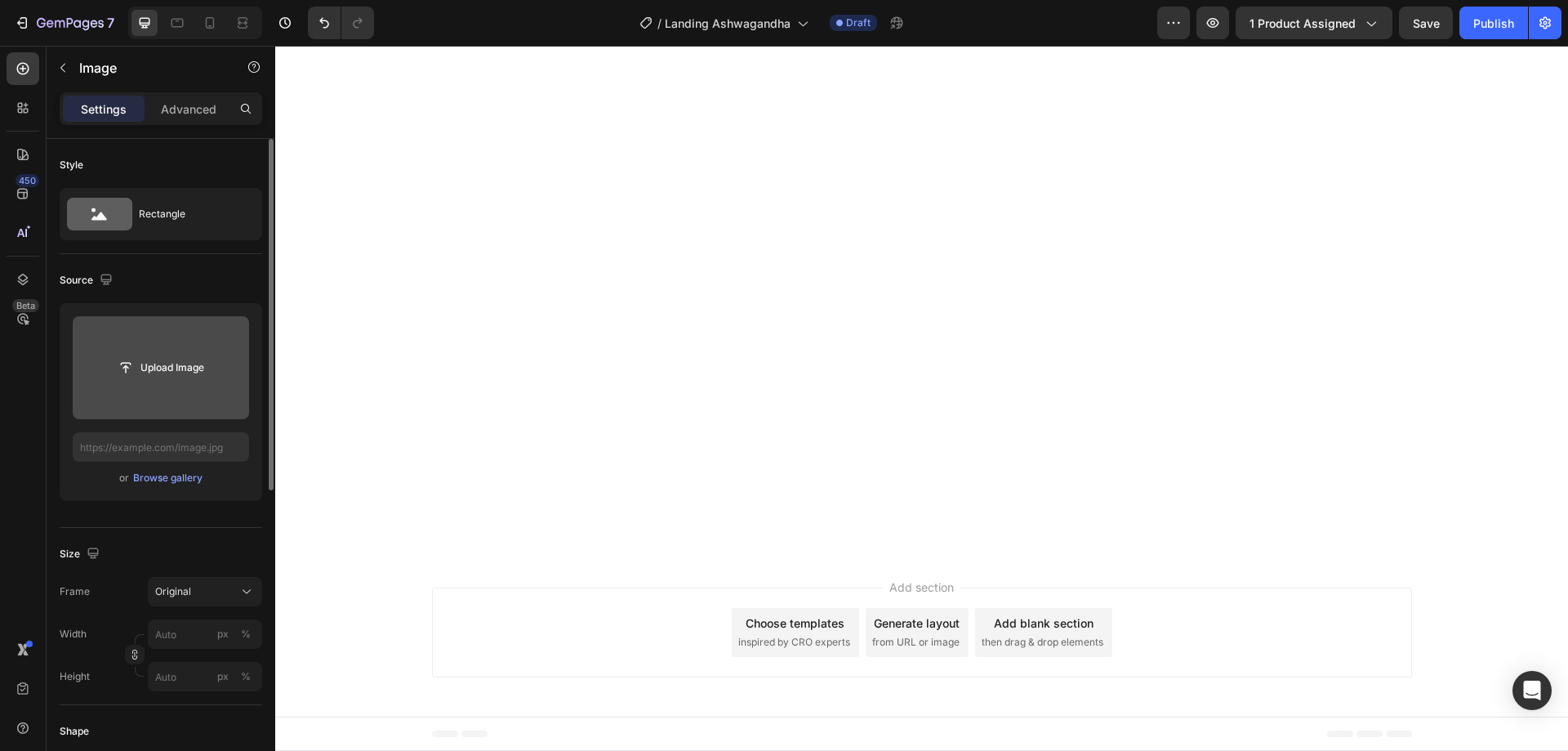
click at [183, 377] on input "file" at bounding box center [160, 367] width 113 height 27
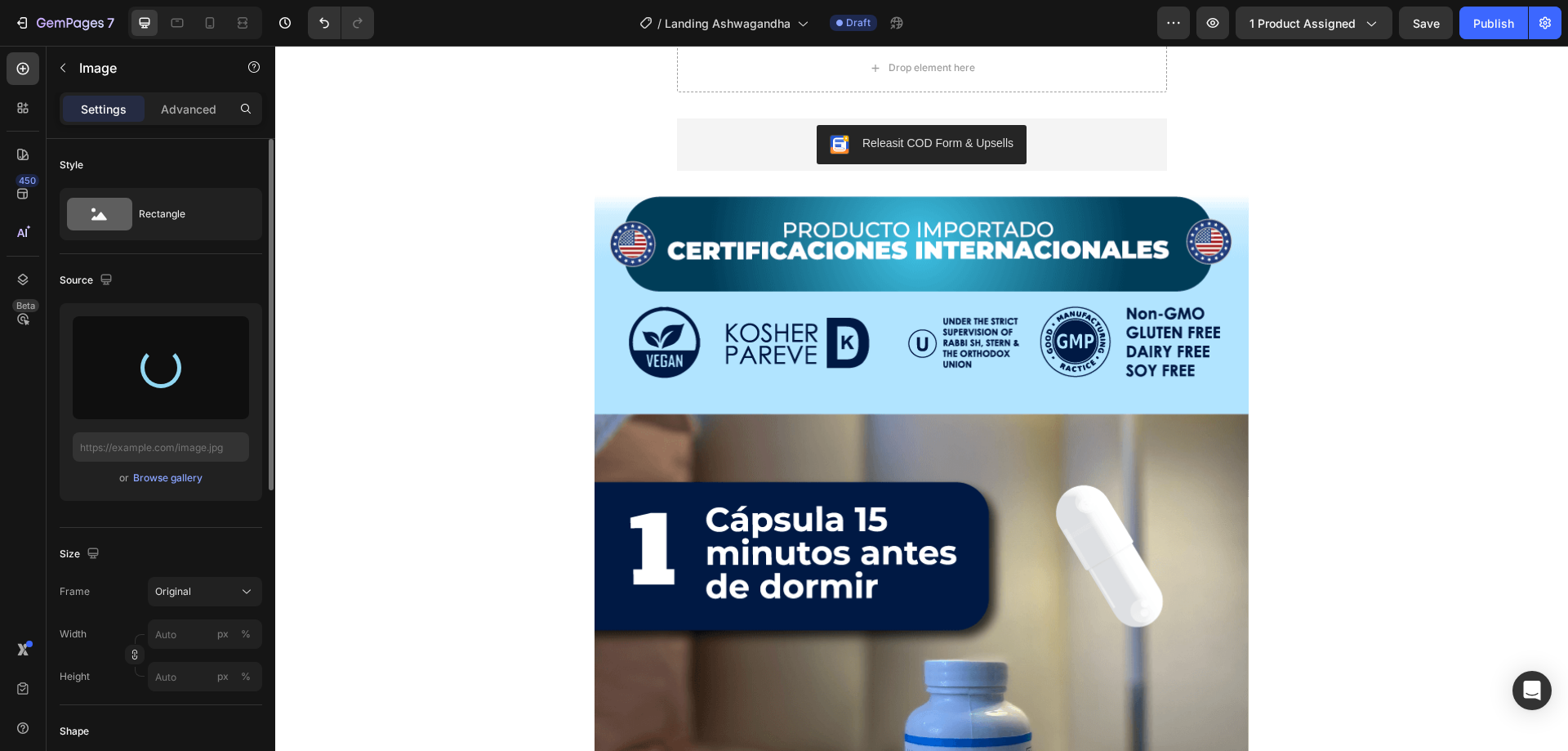
scroll to position [82, 0]
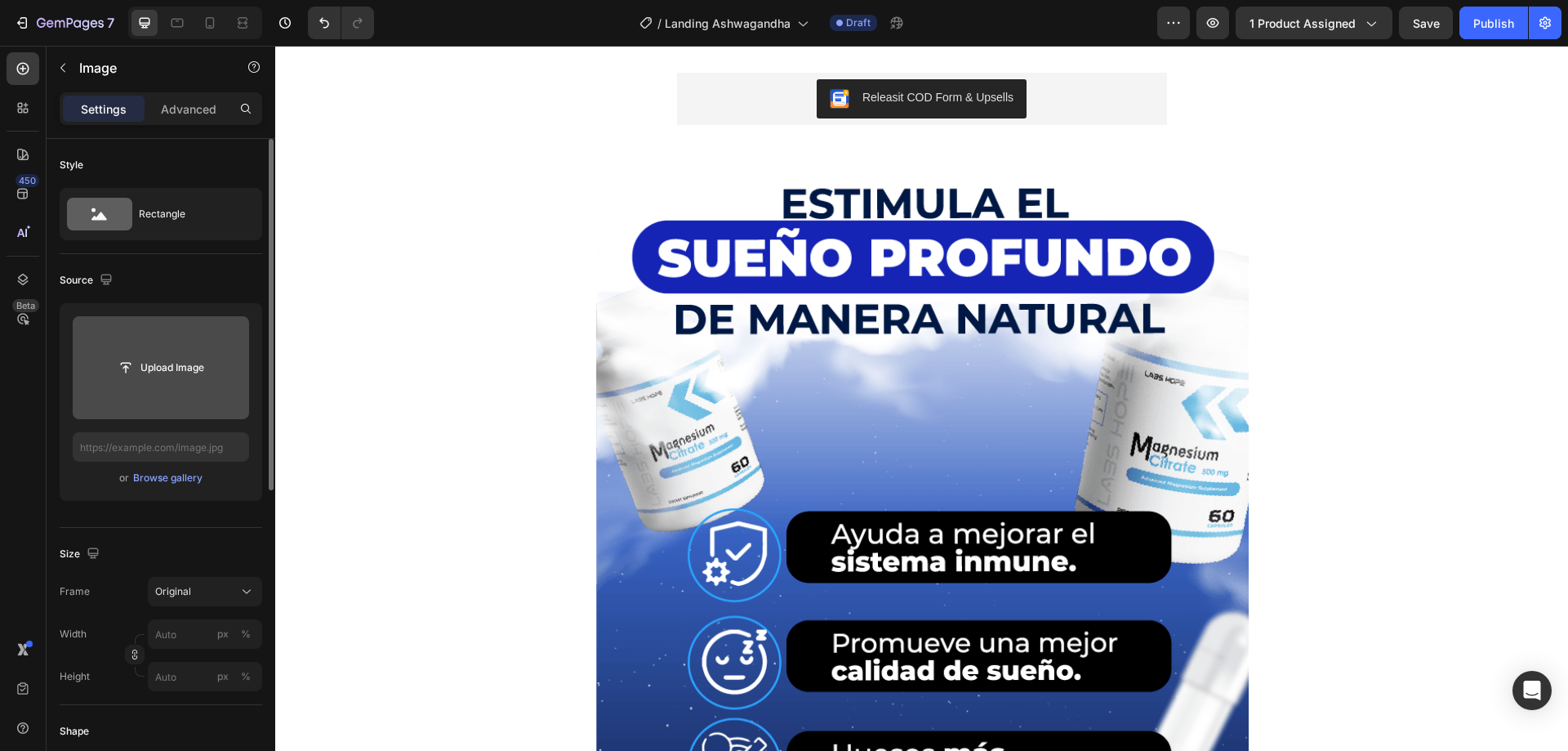
click at [200, 372] on input "file" at bounding box center [160, 367] width 113 height 27
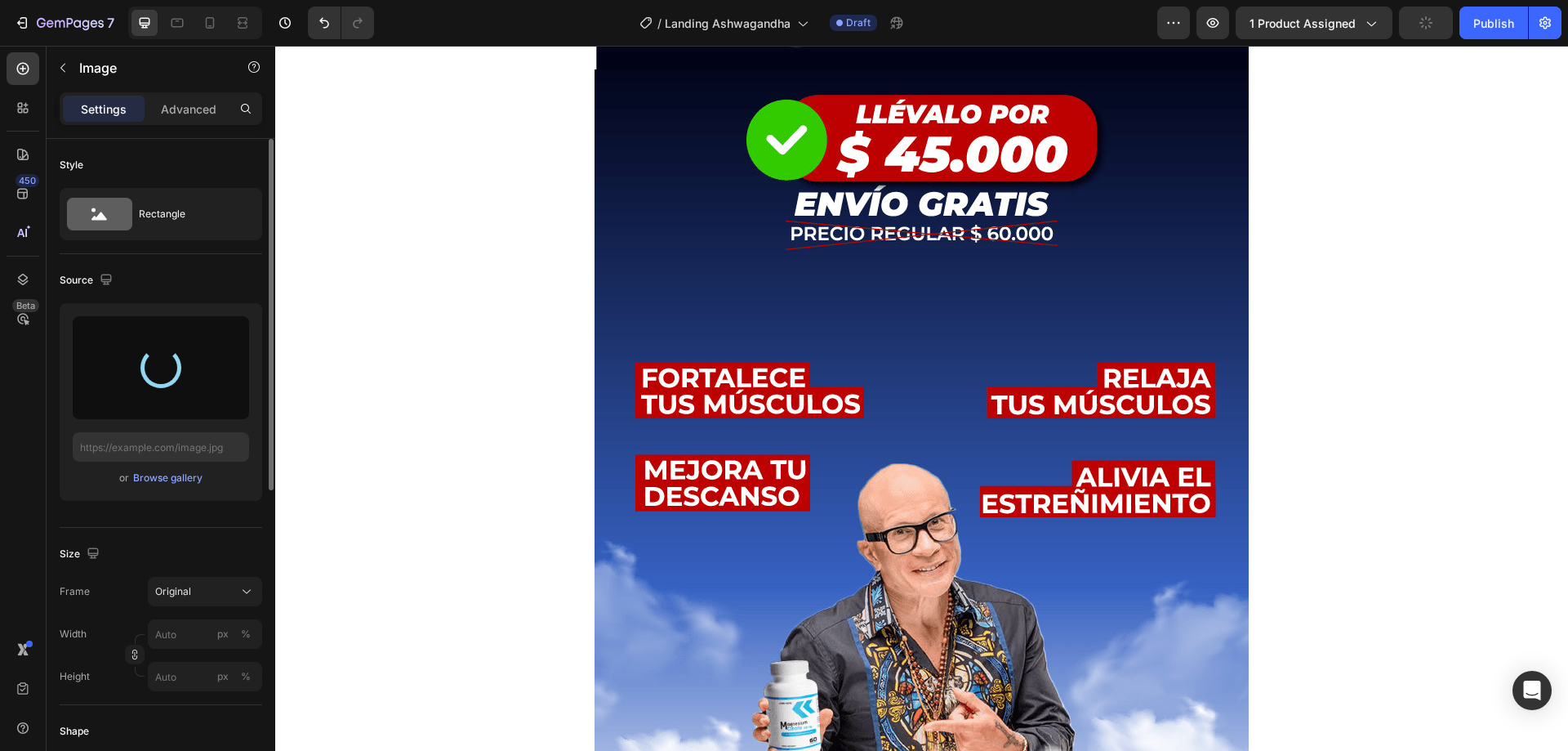
scroll to position [1144, 0]
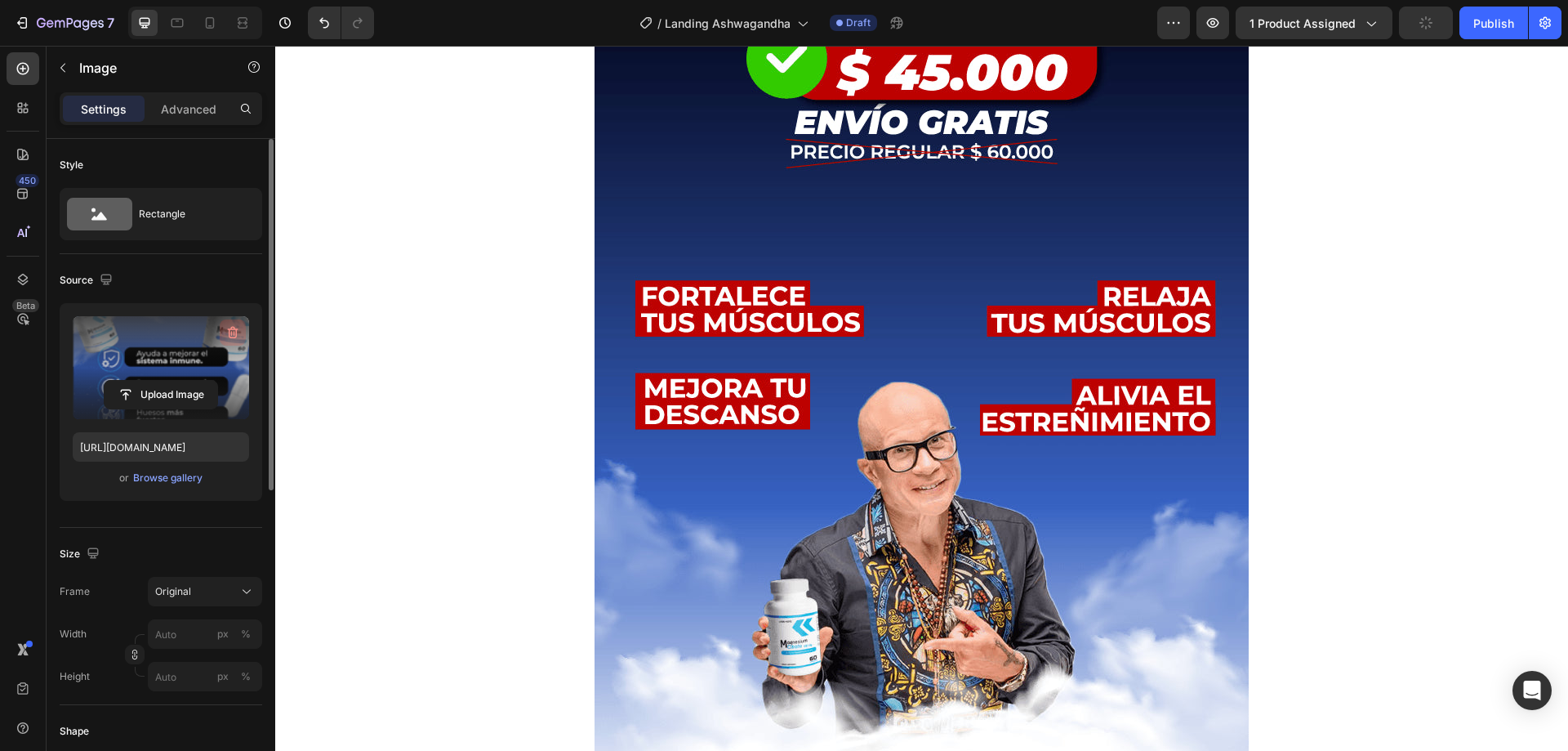
click at [236, 329] on icon "button" at bounding box center [233, 333] width 11 height 12
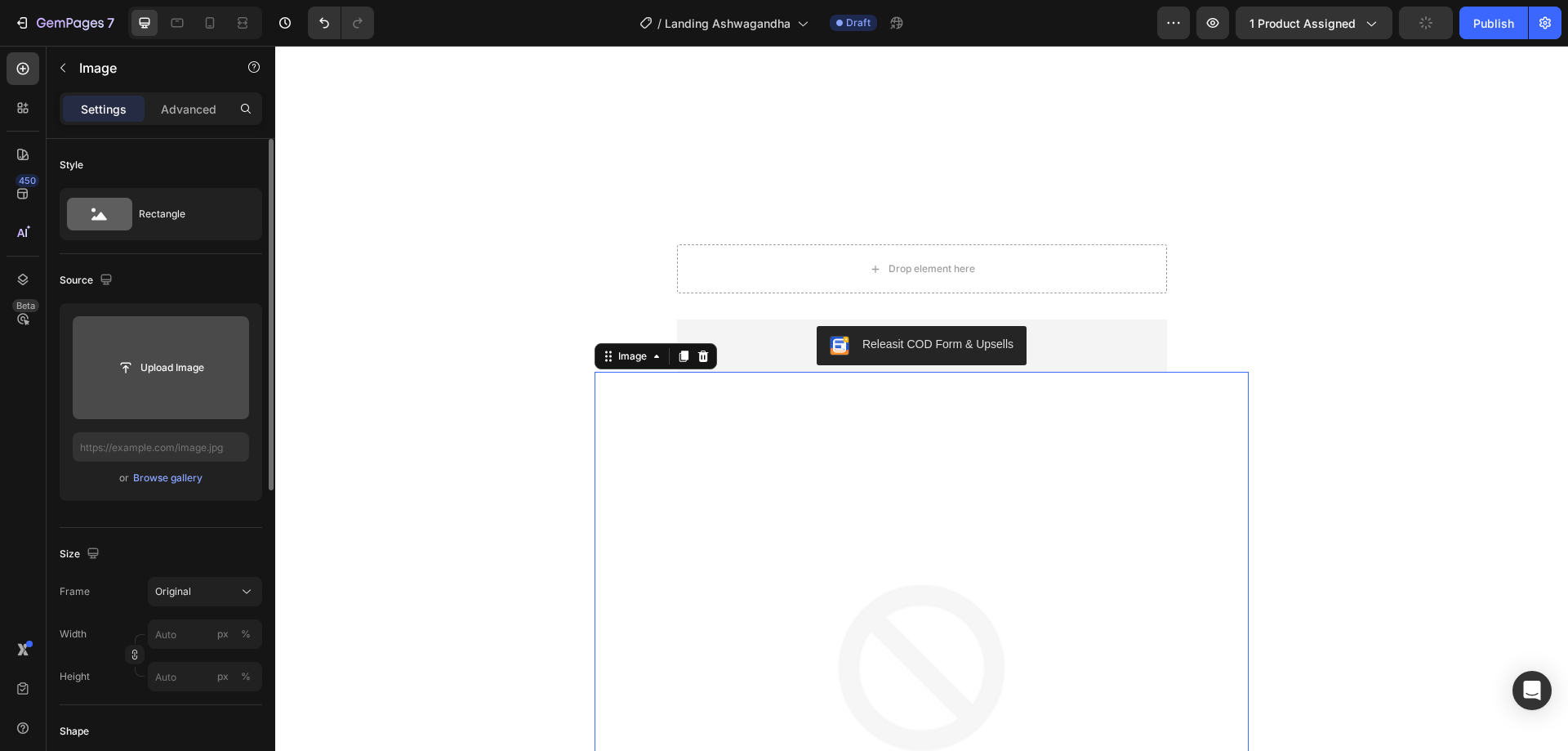
click at [190, 371] on input "file" at bounding box center [160, 367] width 113 height 27
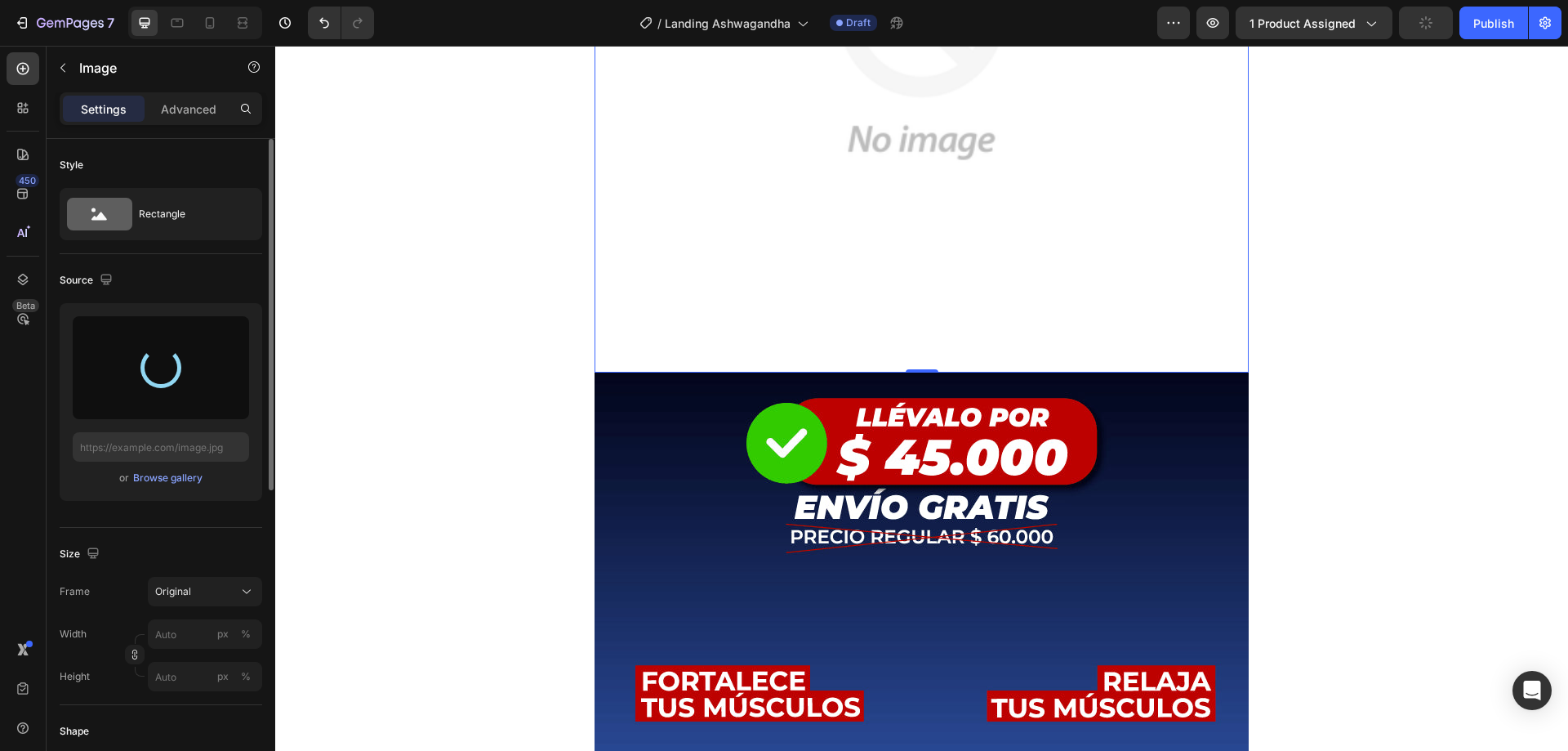
scroll to position [2206, 0]
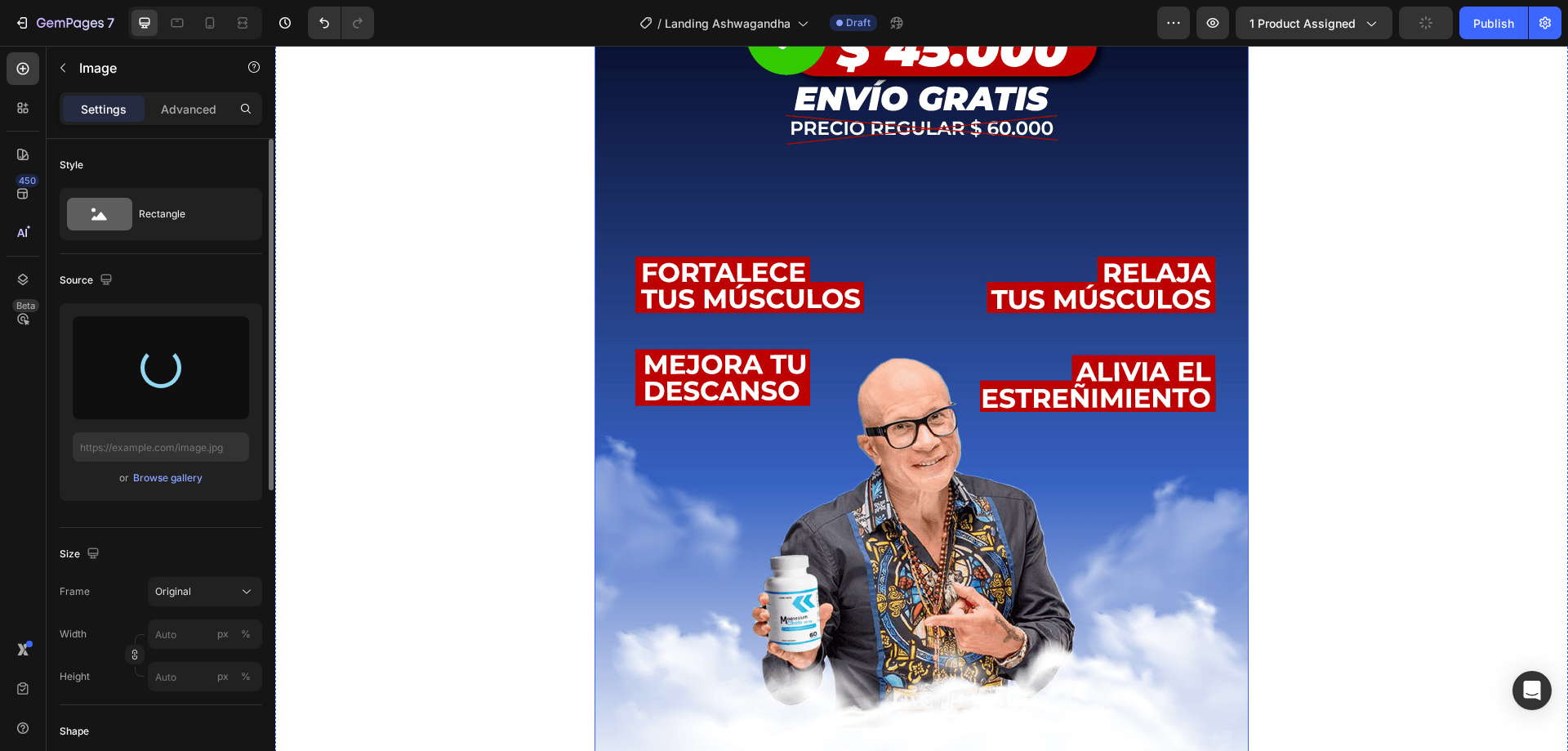
click at [995, 451] on img at bounding box center [922, 379] width 654 height 830
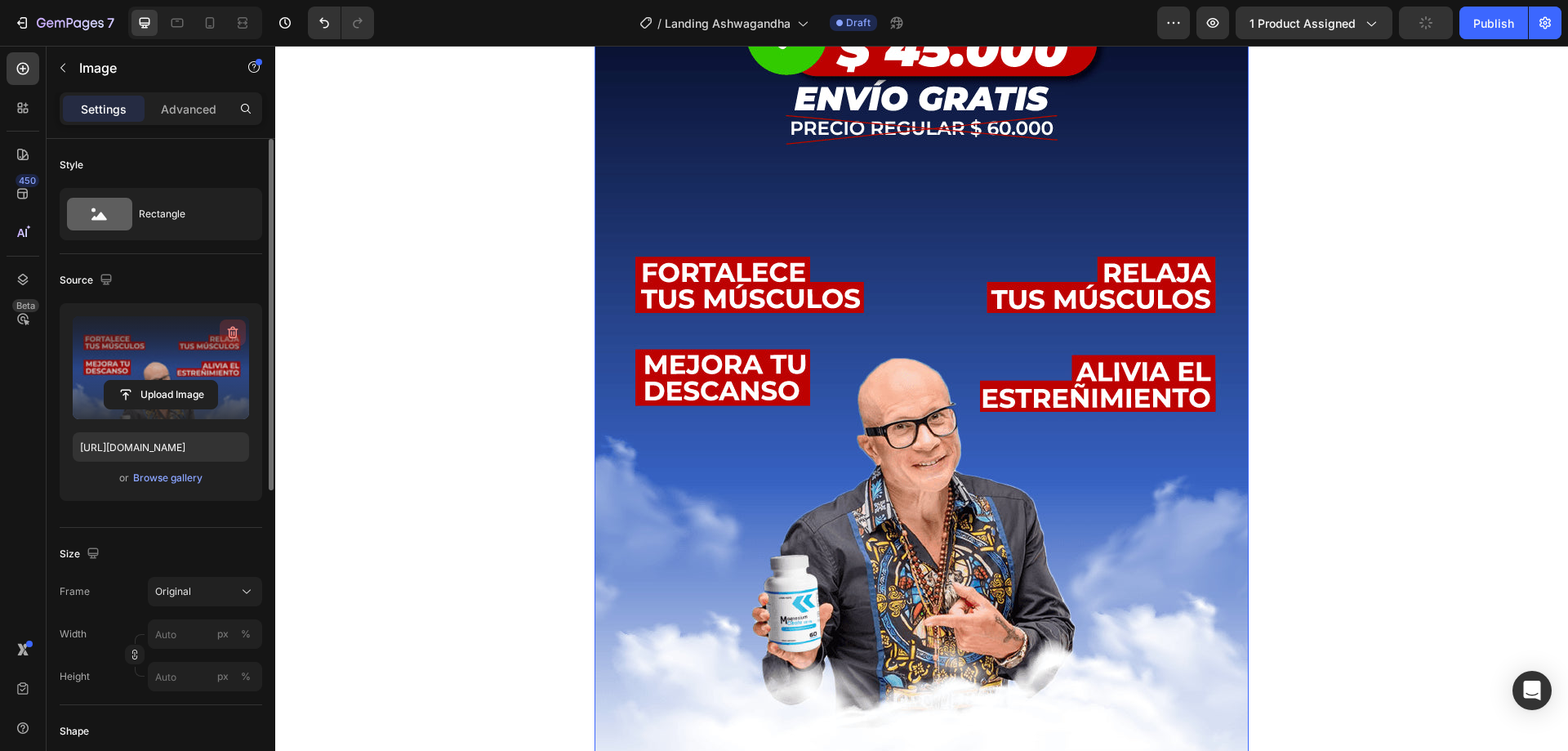
click at [235, 338] on icon "button" at bounding box center [233, 333] width 11 height 12
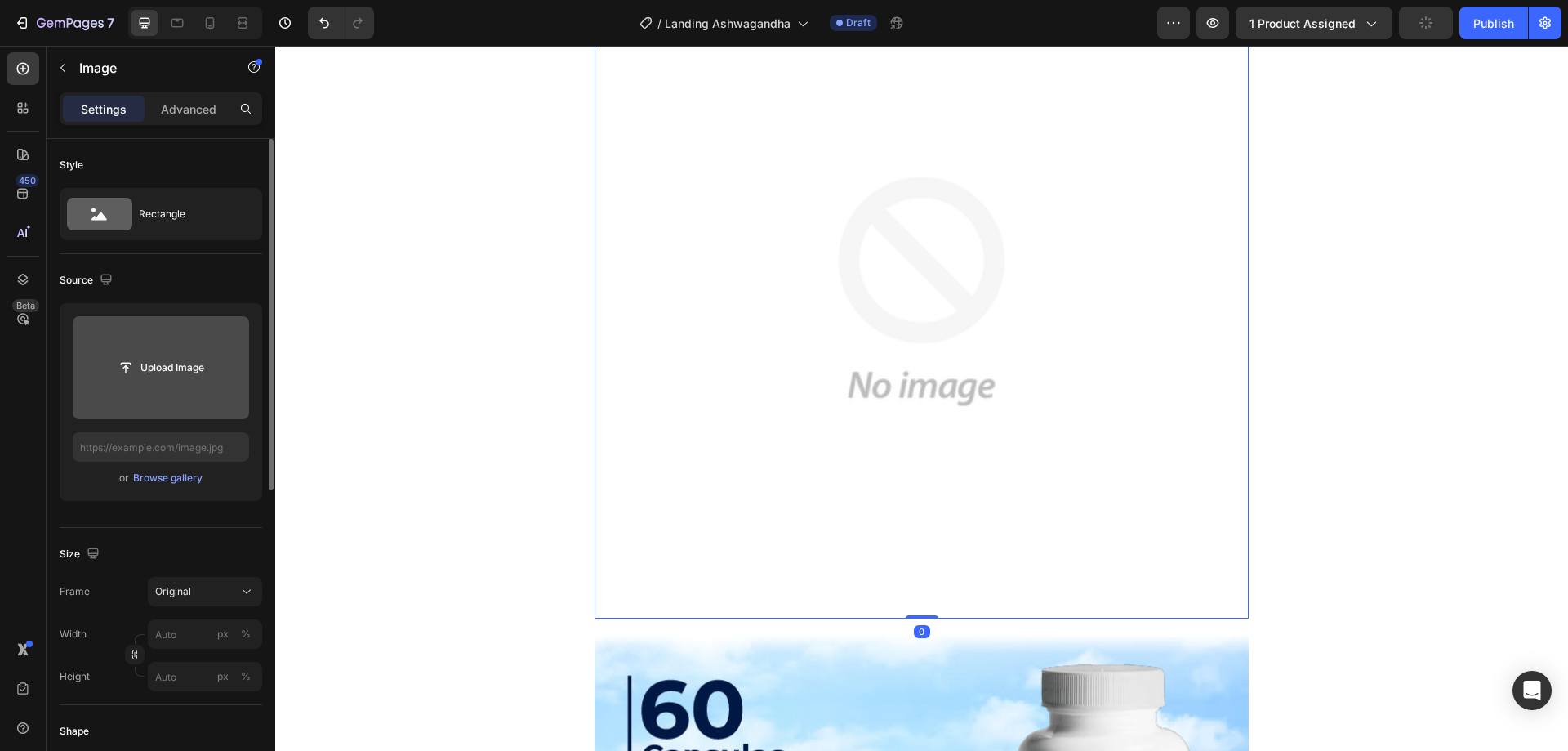
click at [176, 372] on input "file" at bounding box center [160, 367] width 113 height 27
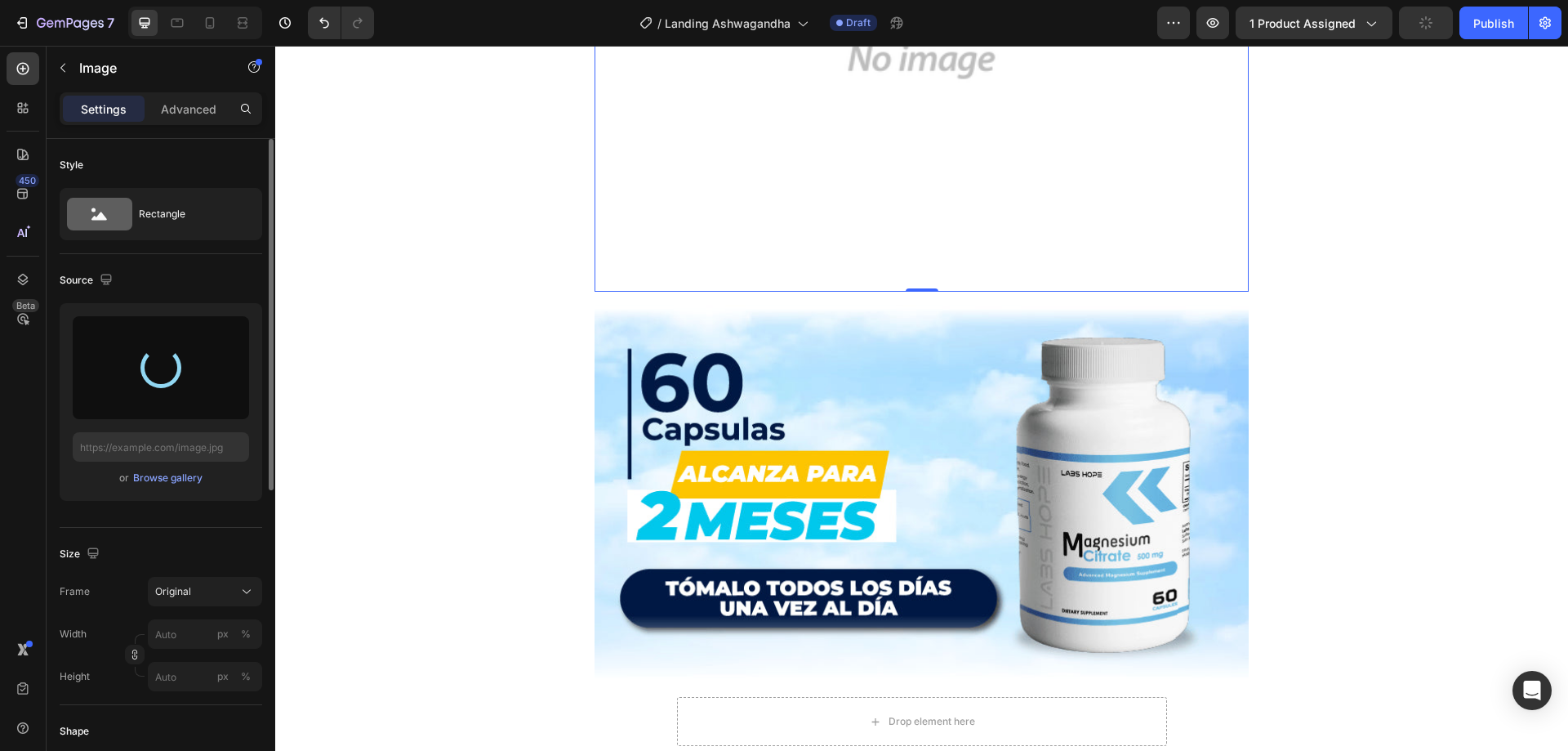
scroll to position [2778, 0]
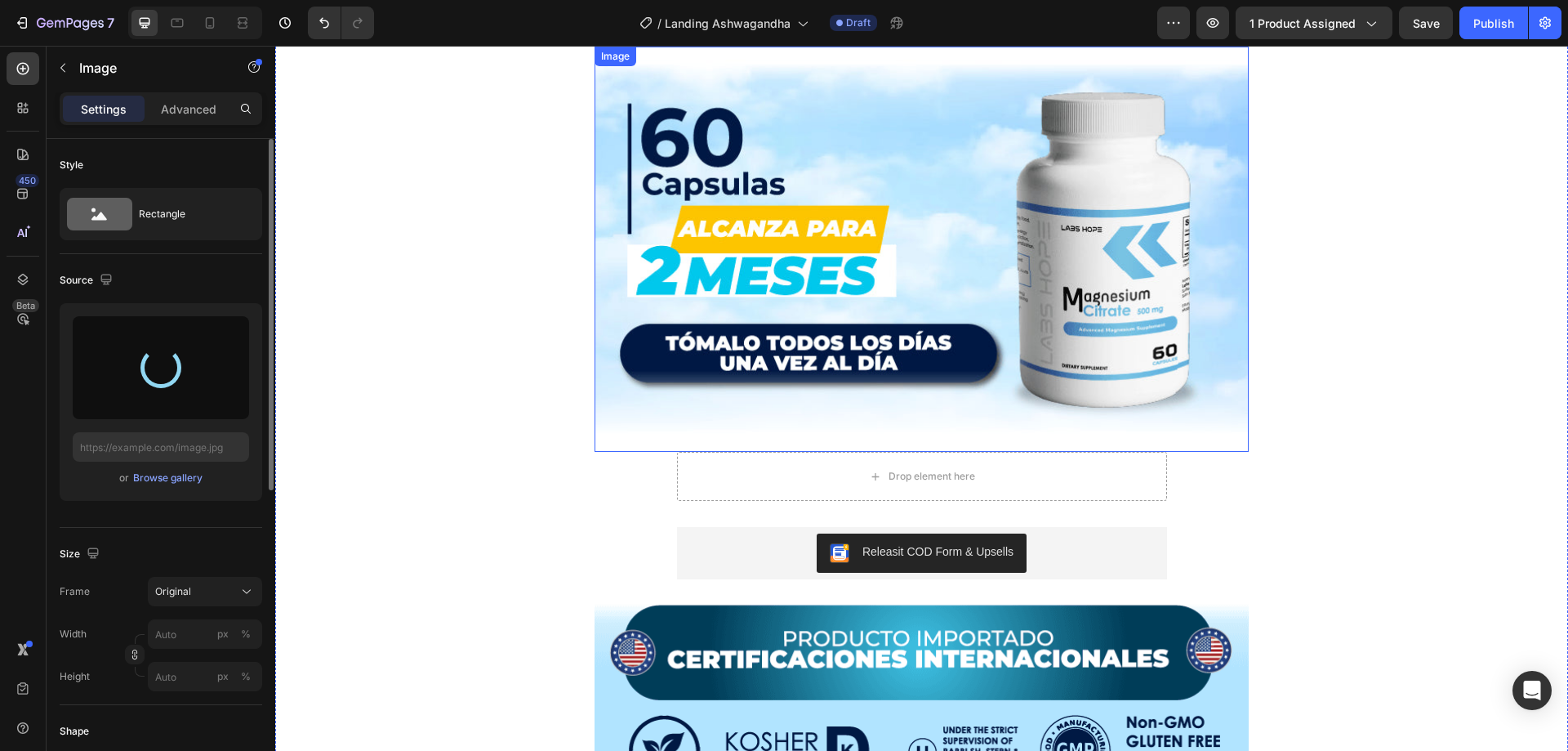
click at [938, 369] on img at bounding box center [922, 249] width 654 height 405
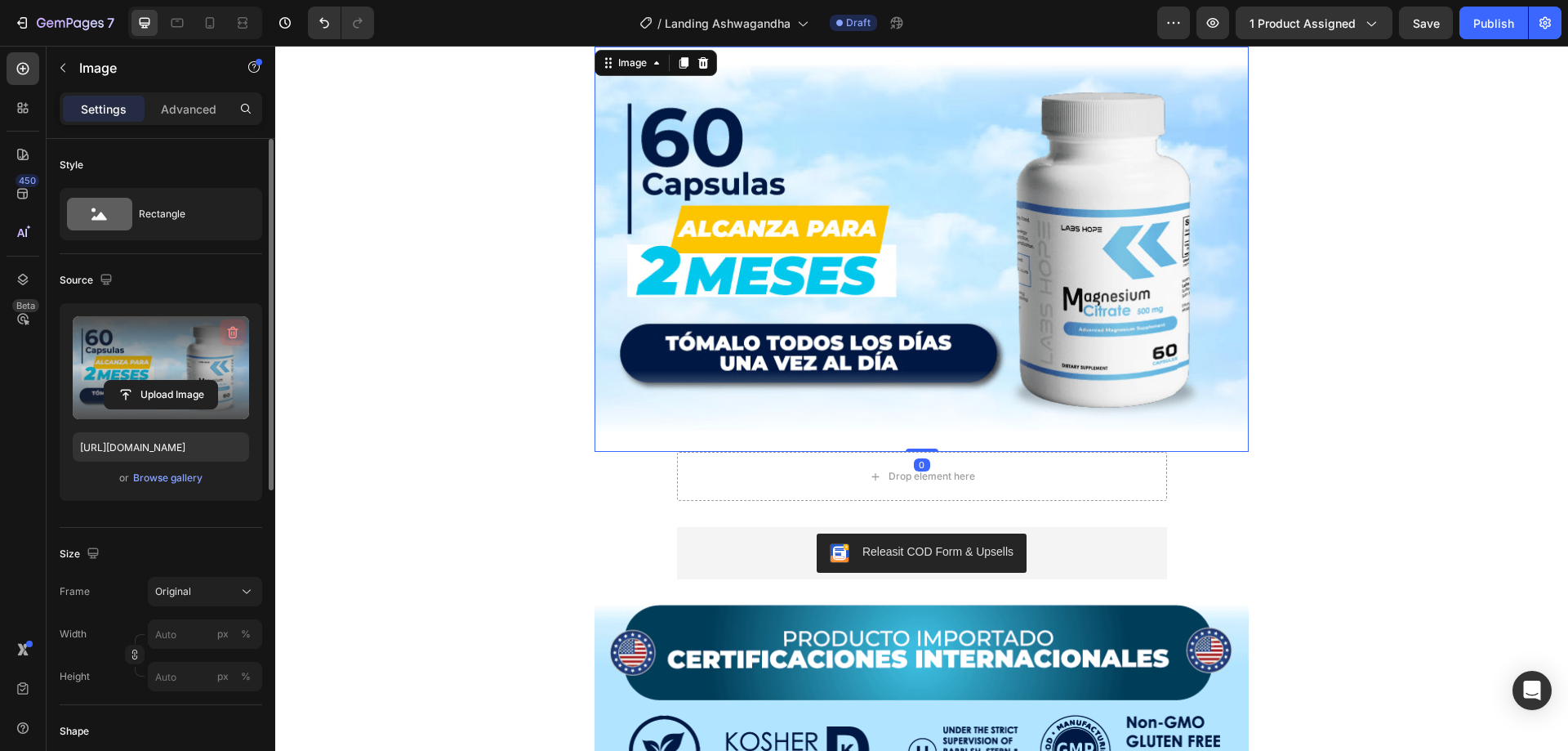
click at [234, 332] on icon "button" at bounding box center [235, 333] width 2 height 5
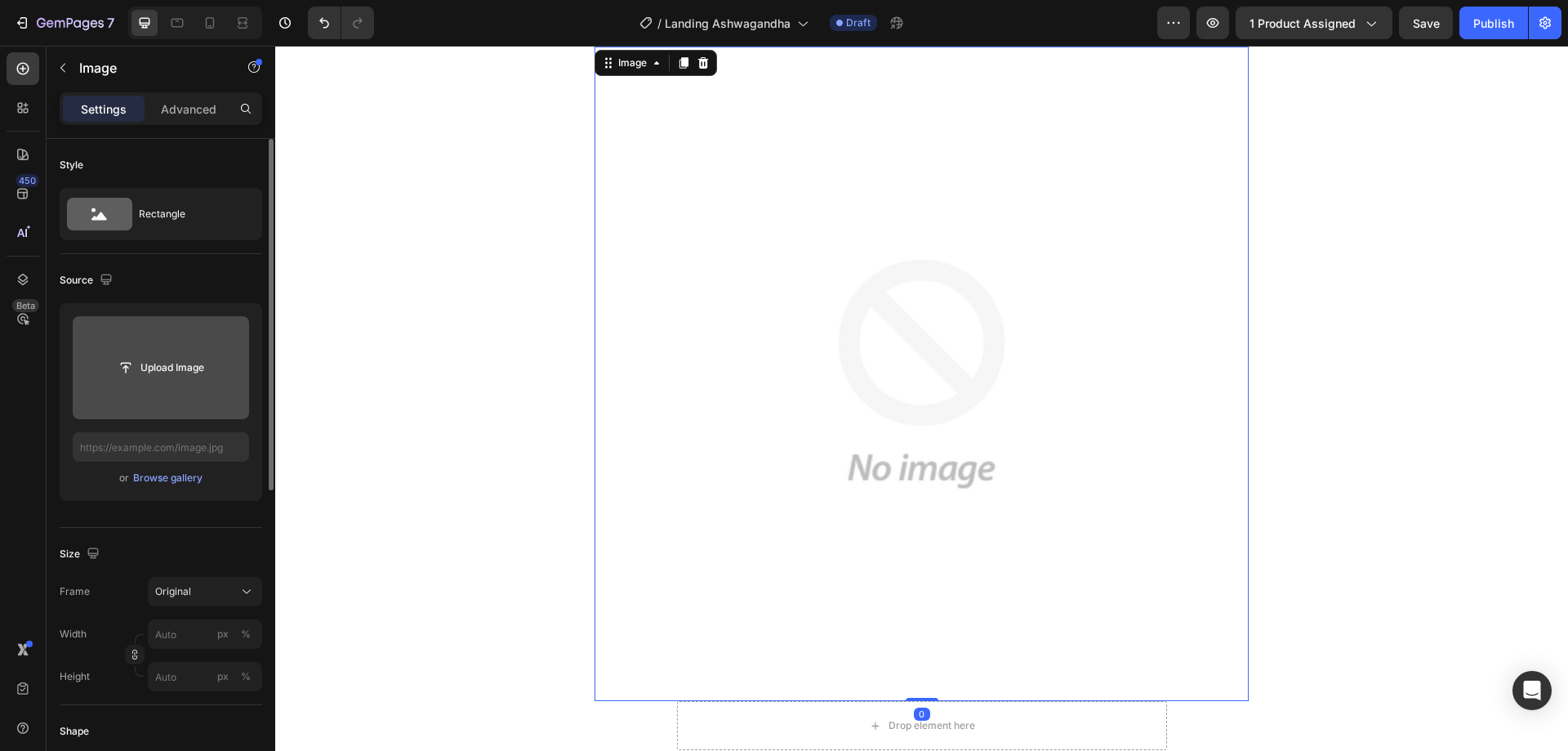
click at [180, 359] on input "file" at bounding box center [160, 367] width 113 height 27
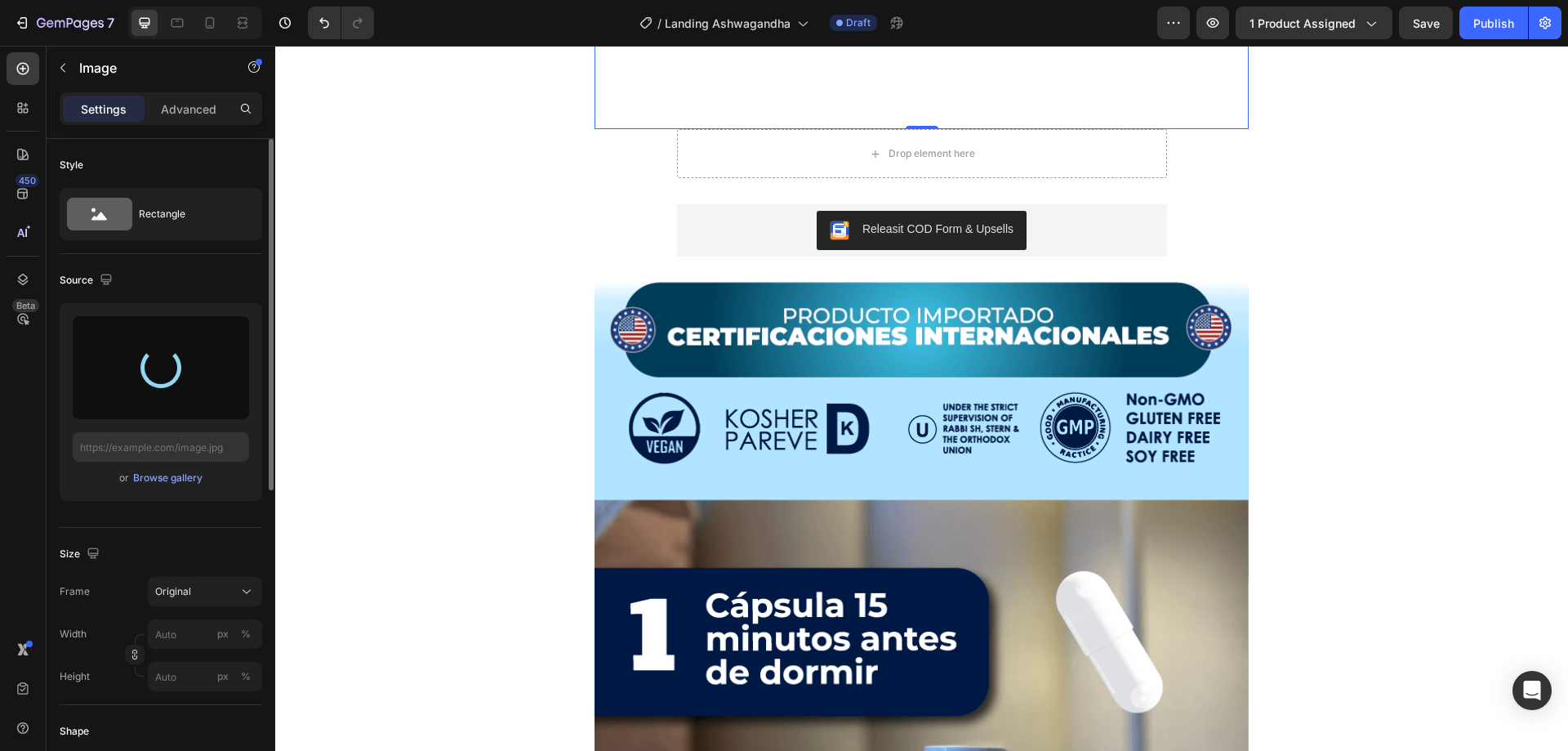
scroll to position [3677, 0]
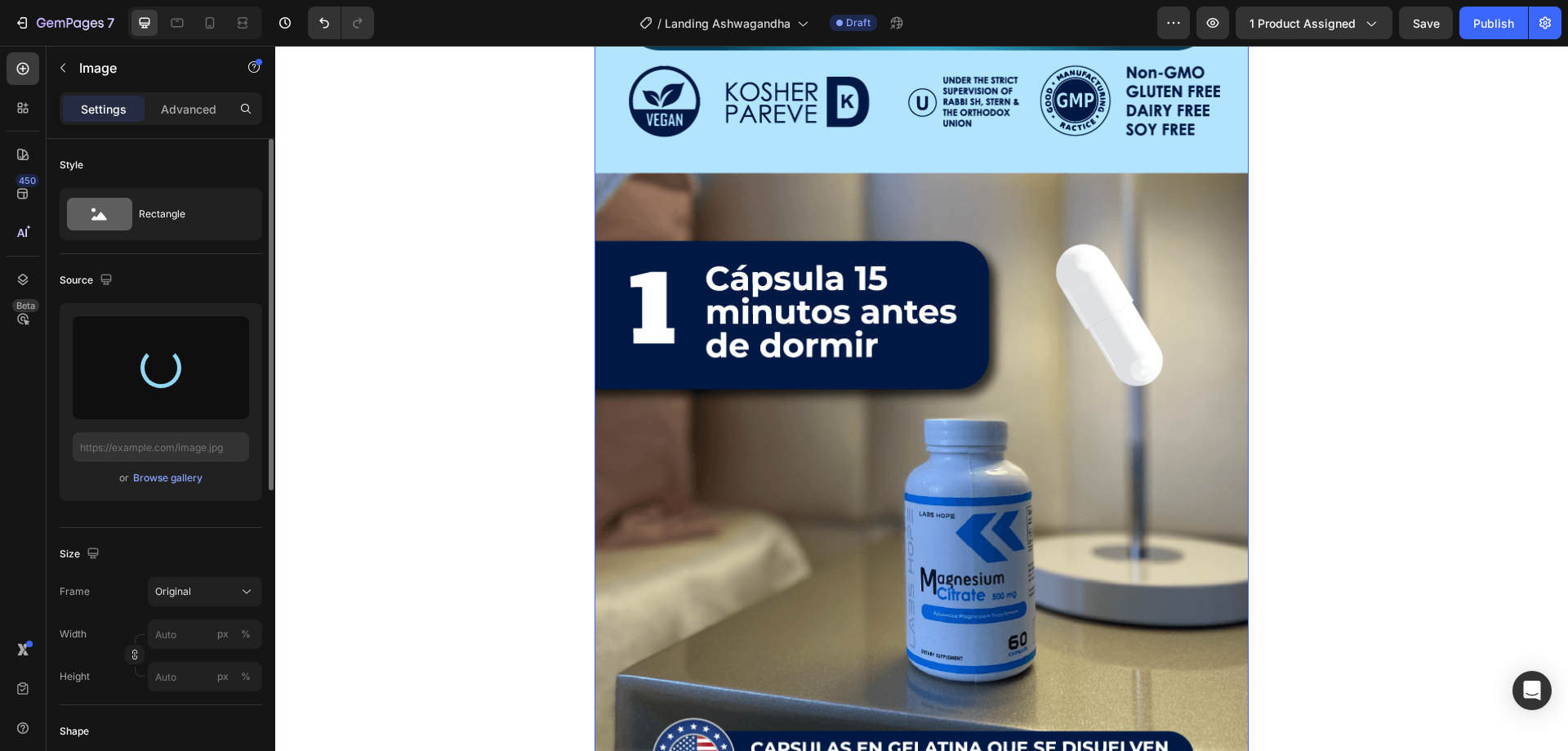
click at [870, 397] on img at bounding box center [922, 379] width 654 height 899
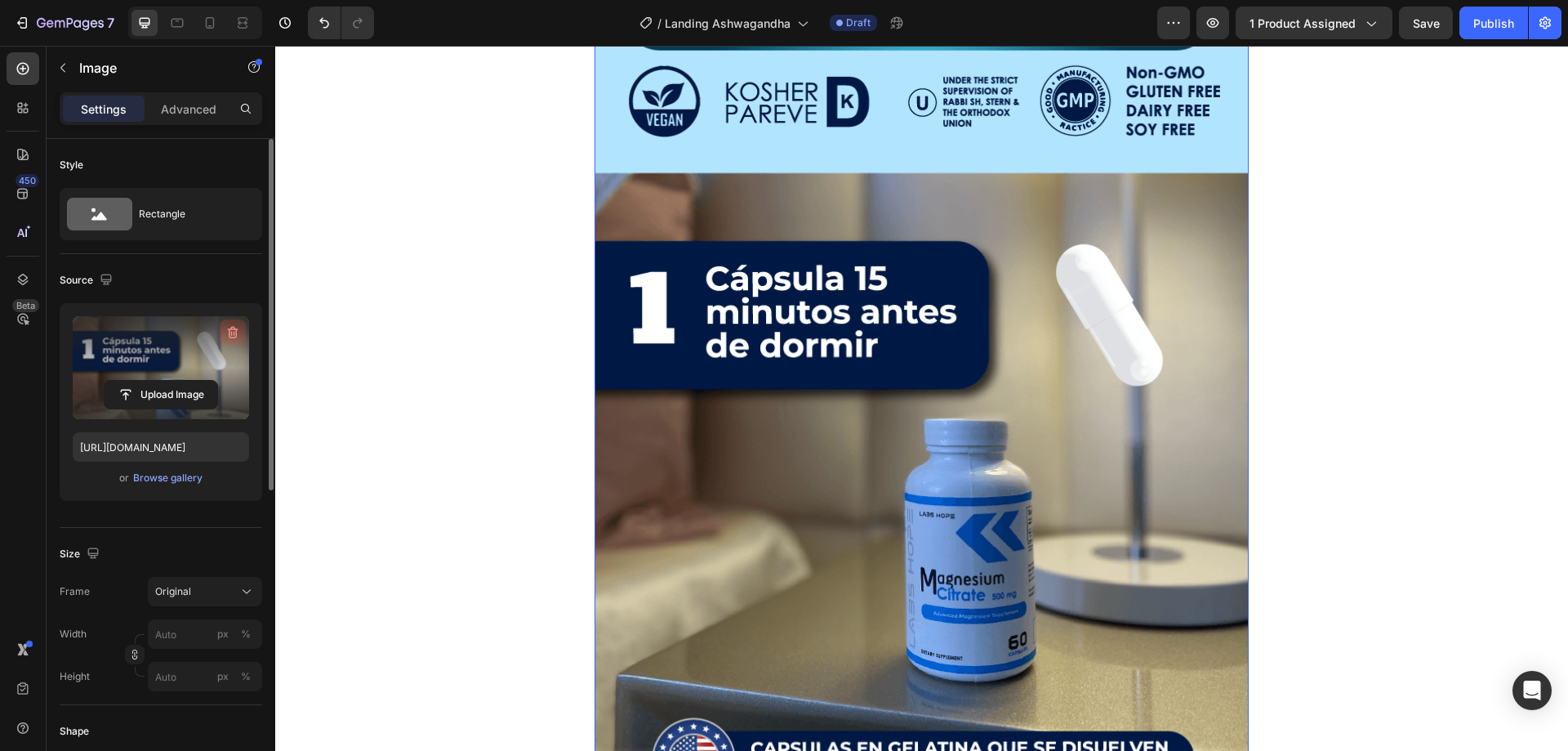
click at [235, 326] on icon "button" at bounding box center [232, 332] width 16 height 16
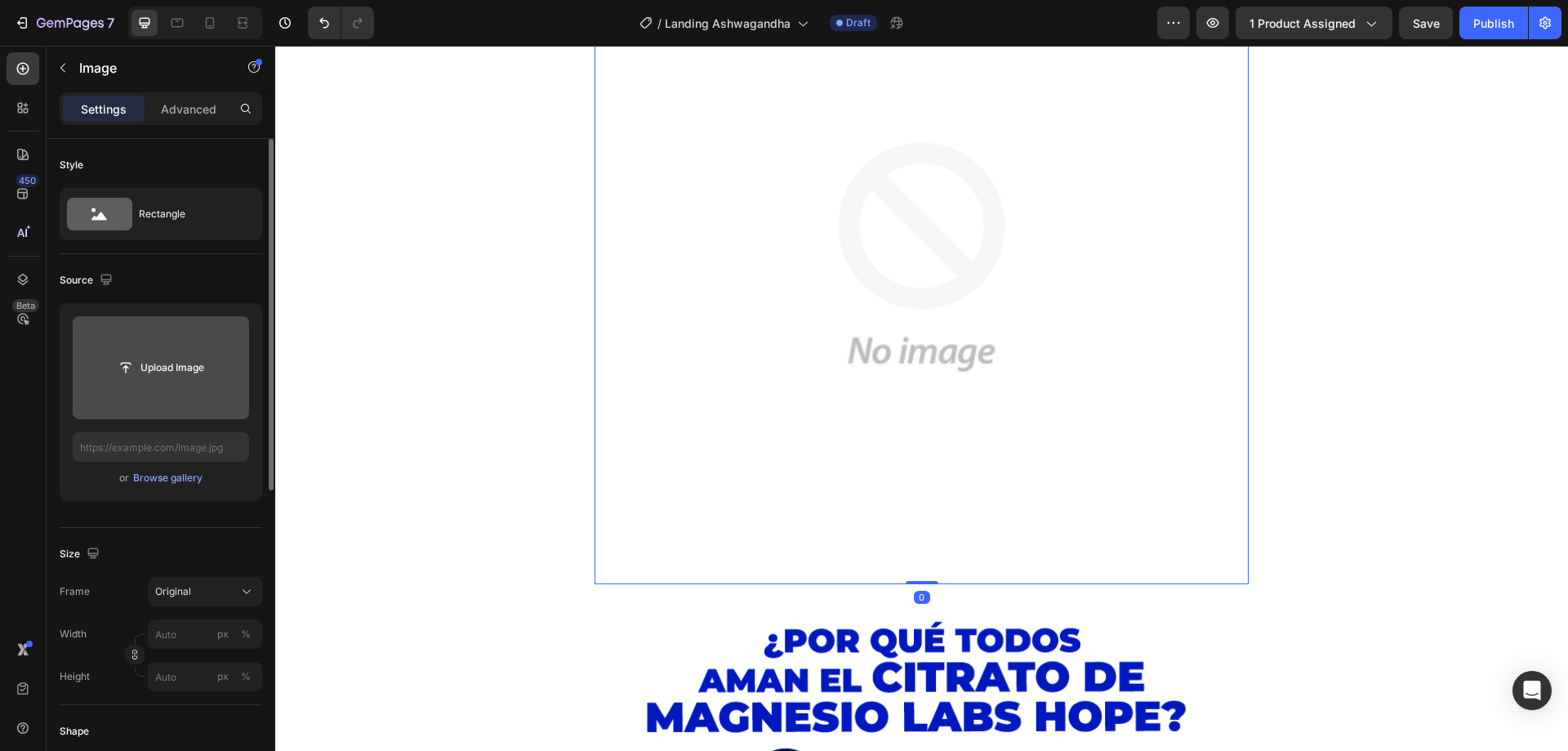
click at [173, 360] on input "file" at bounding box center [160, 367] width 113 height 27
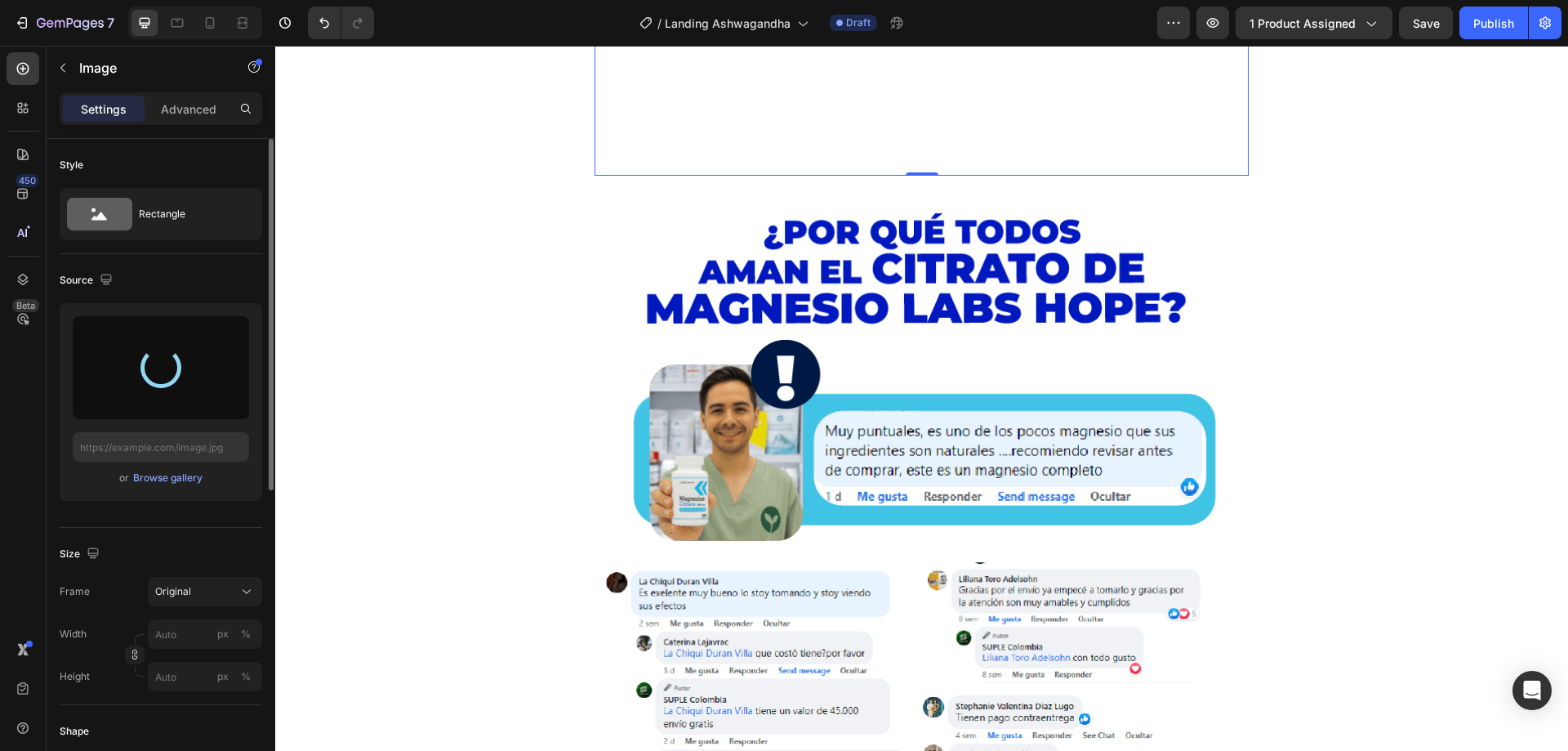
scroll to position [4167, 0]
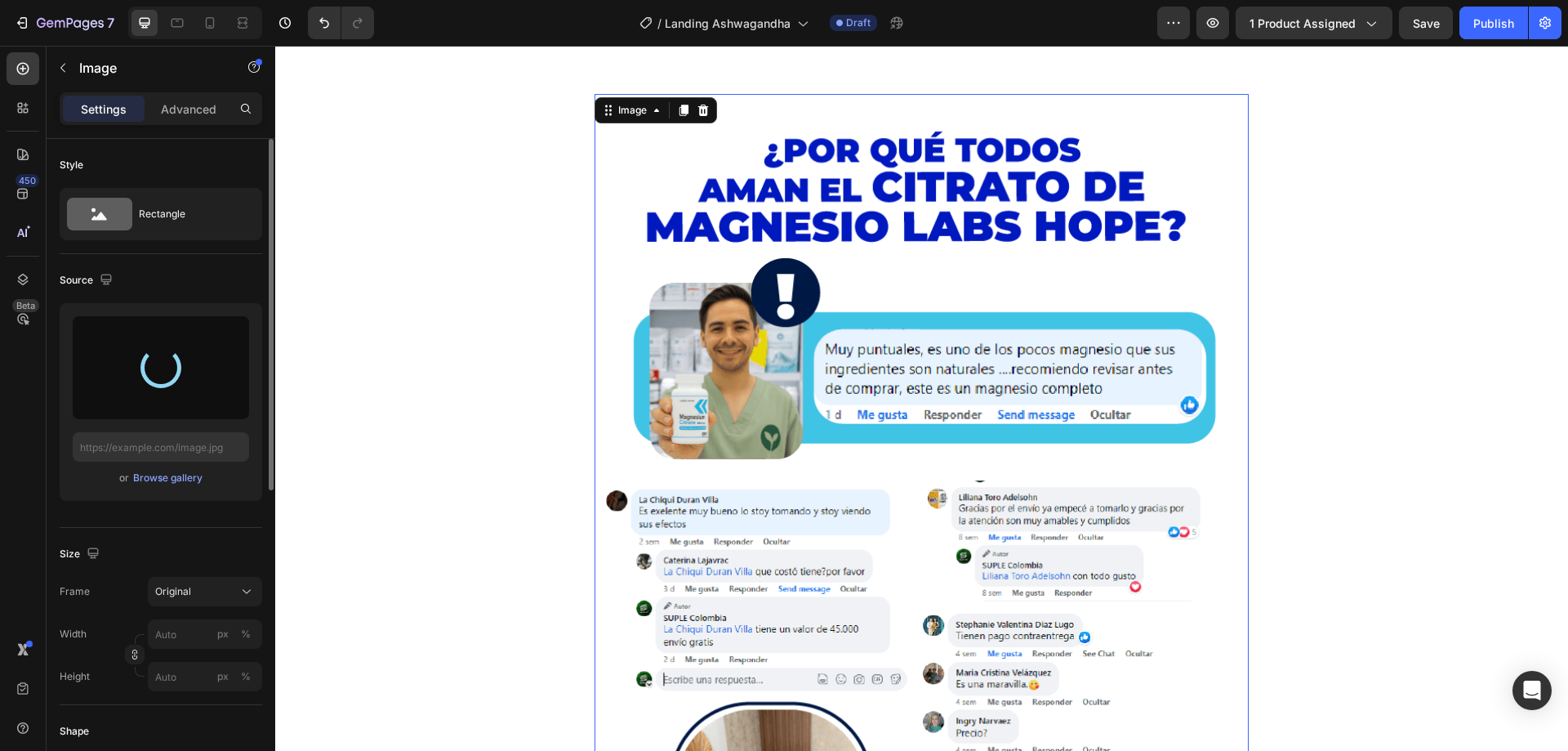
click at [953, 357] on img at bounding box center [922, 544] width 654 height 899
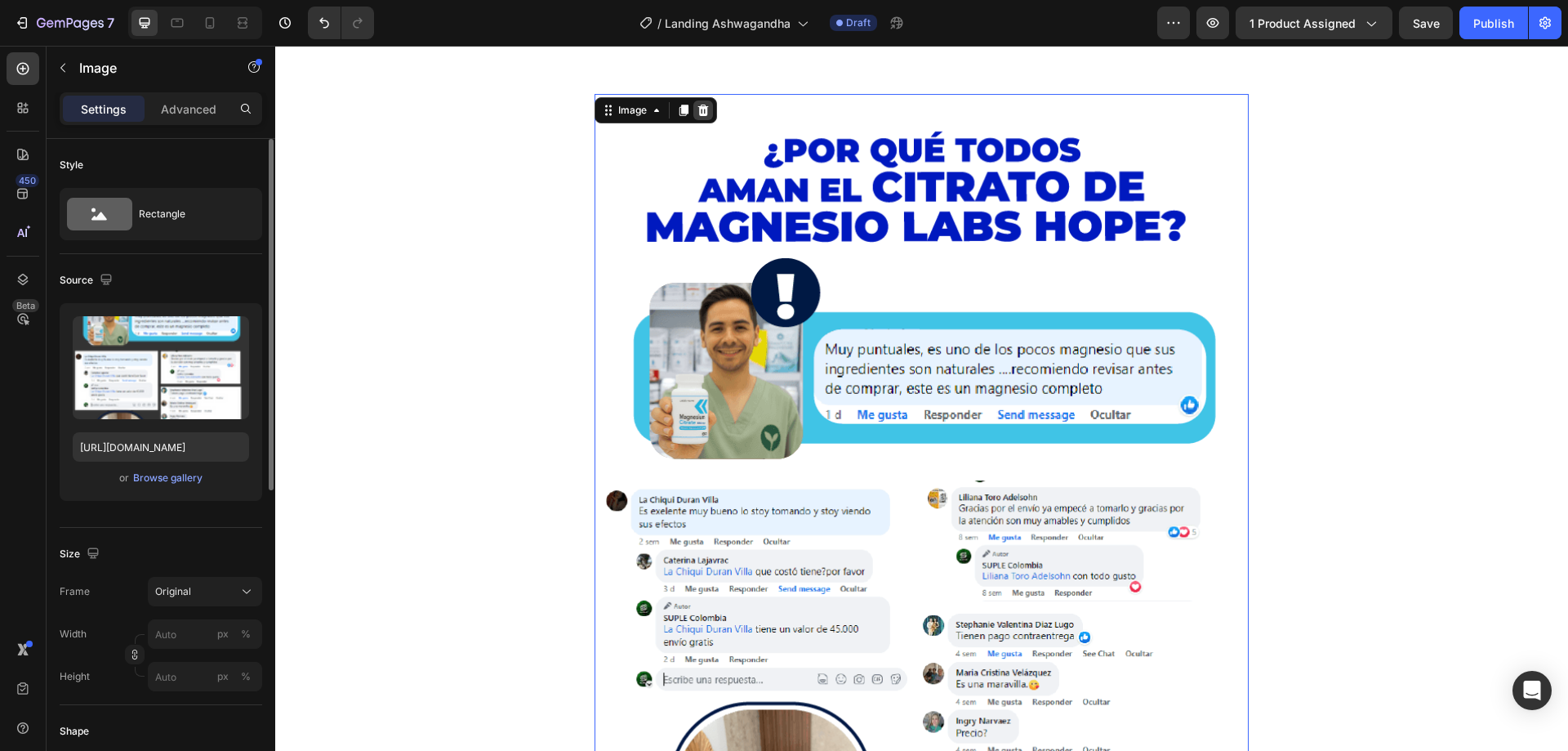
click at [699, 113] on icon at bounding box center [704, 110] width 11 height 12
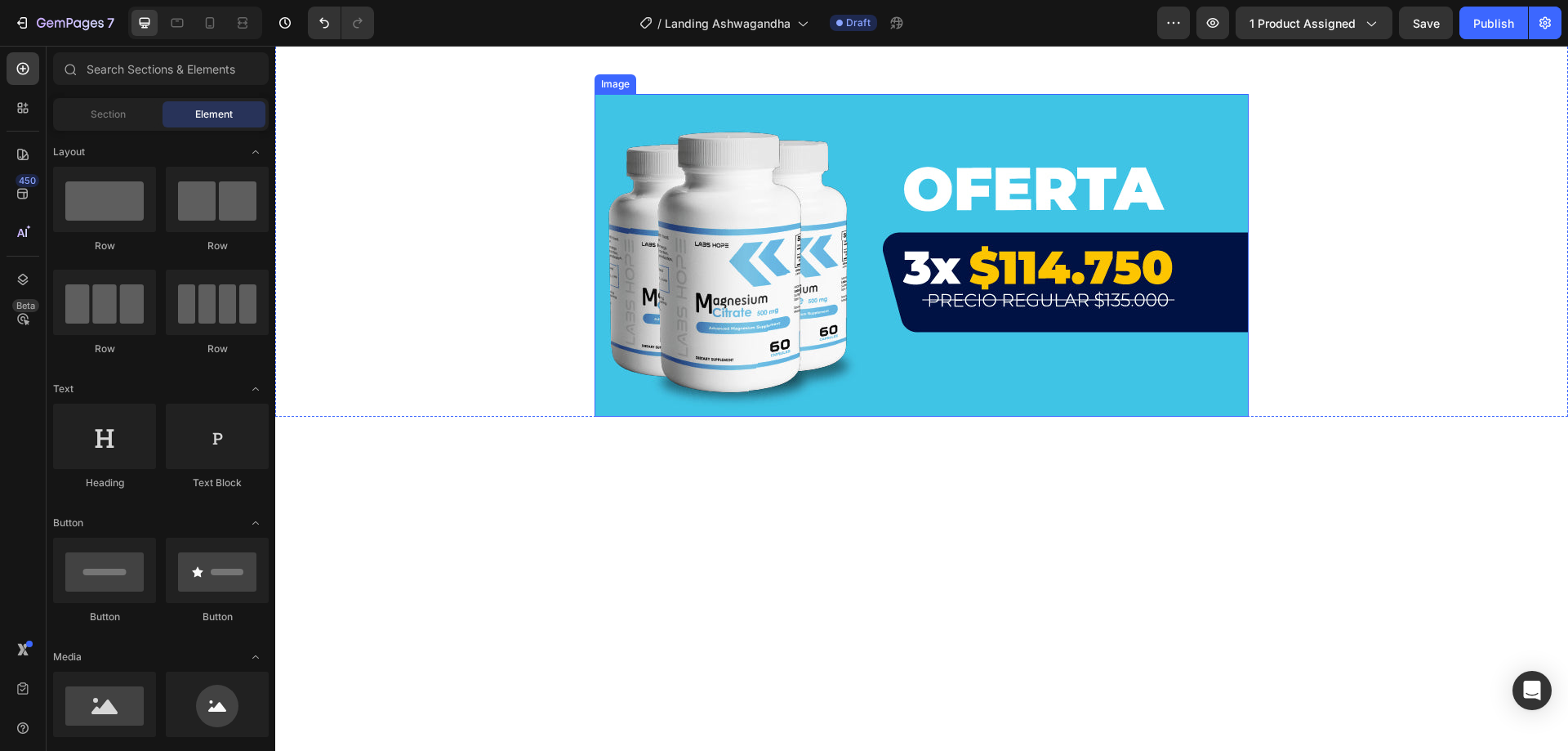
scroll to position [4249, 0]
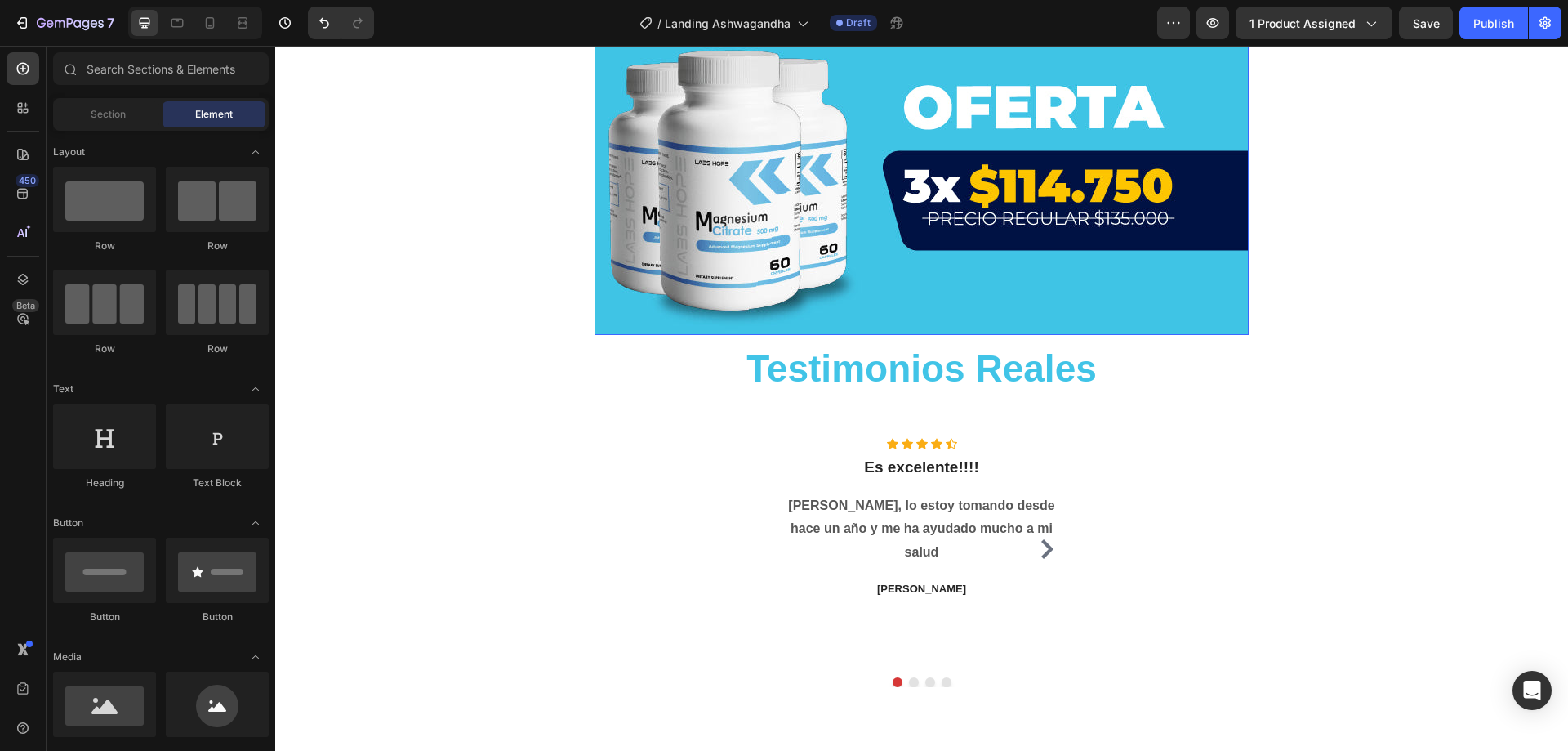
click at [882, 231] on img at bounding box center [922, 174] width 654 height 323
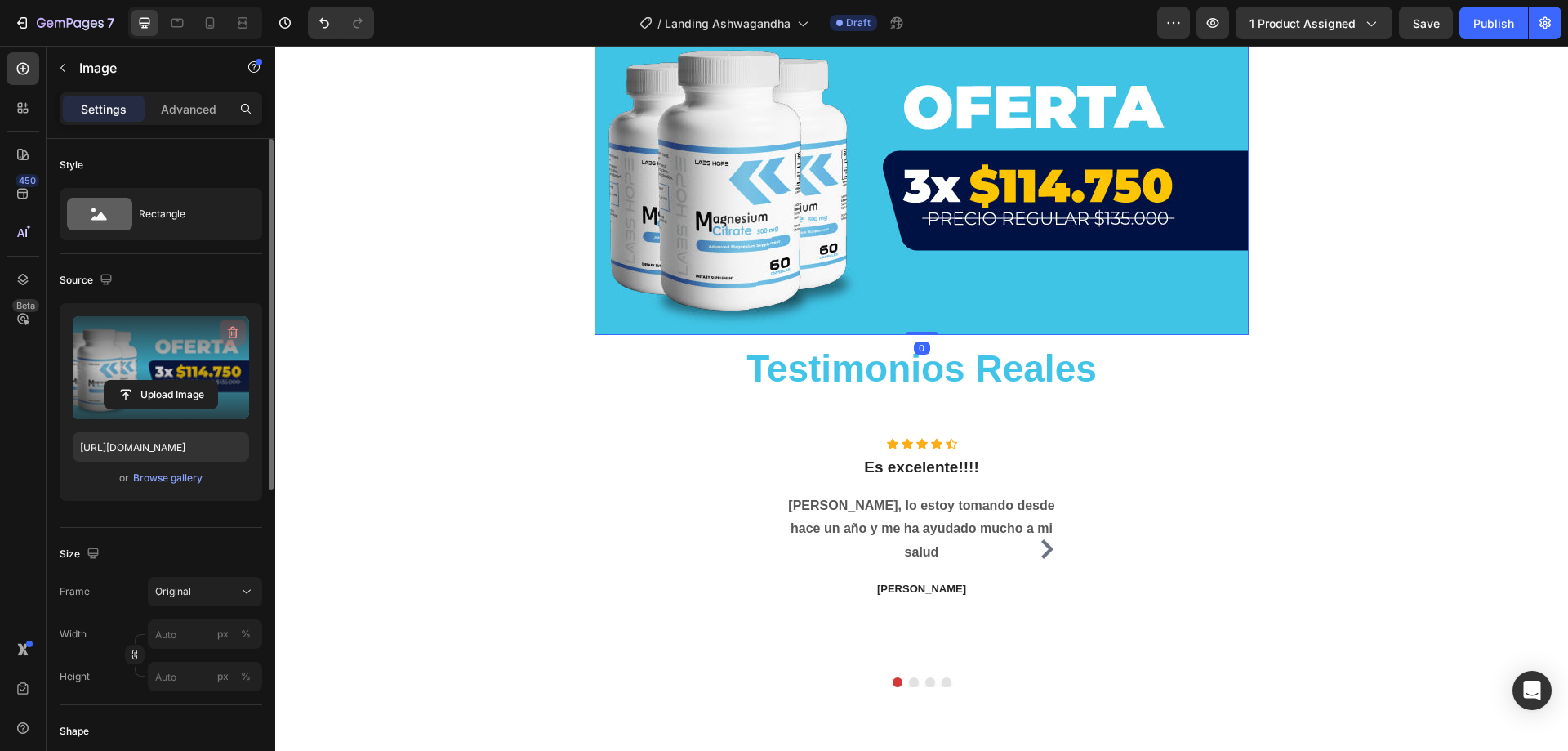
click at [234, 328] on icon "button" at bounding box center [233, 333] width 11 height 12
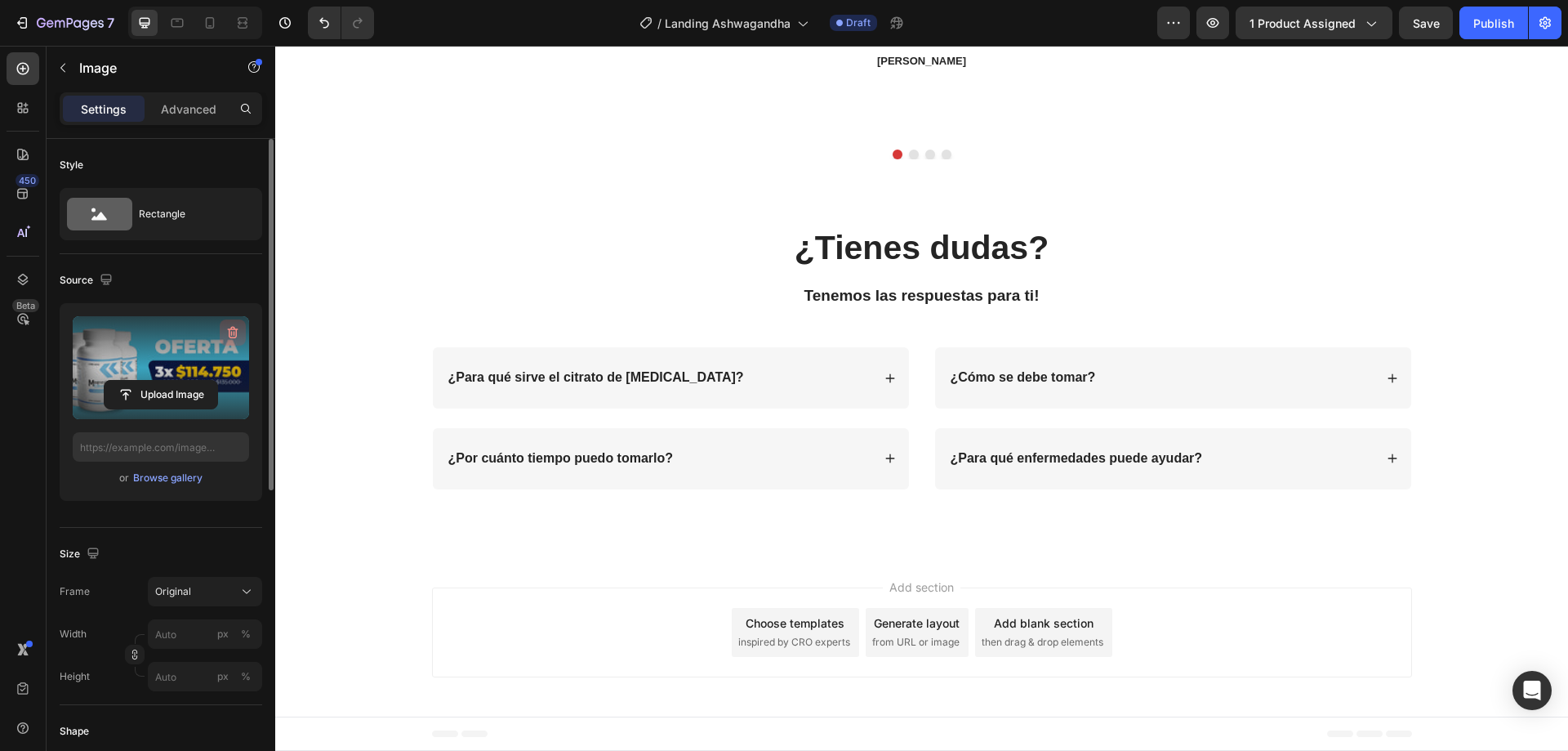
scroll to position [3264, 0]
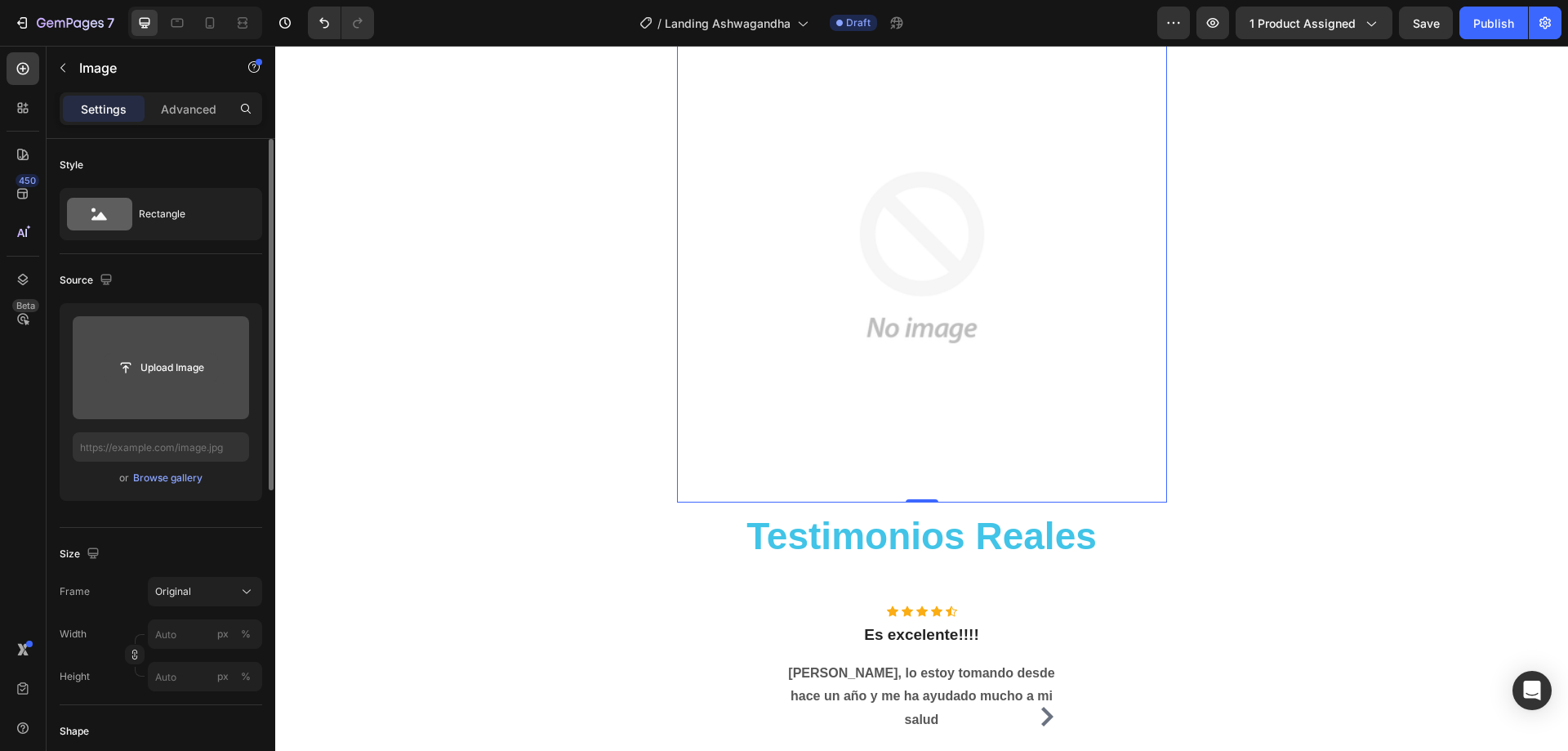
click at [210, 355] on input "file" at bounding box center [160, 367] width 113 height 27
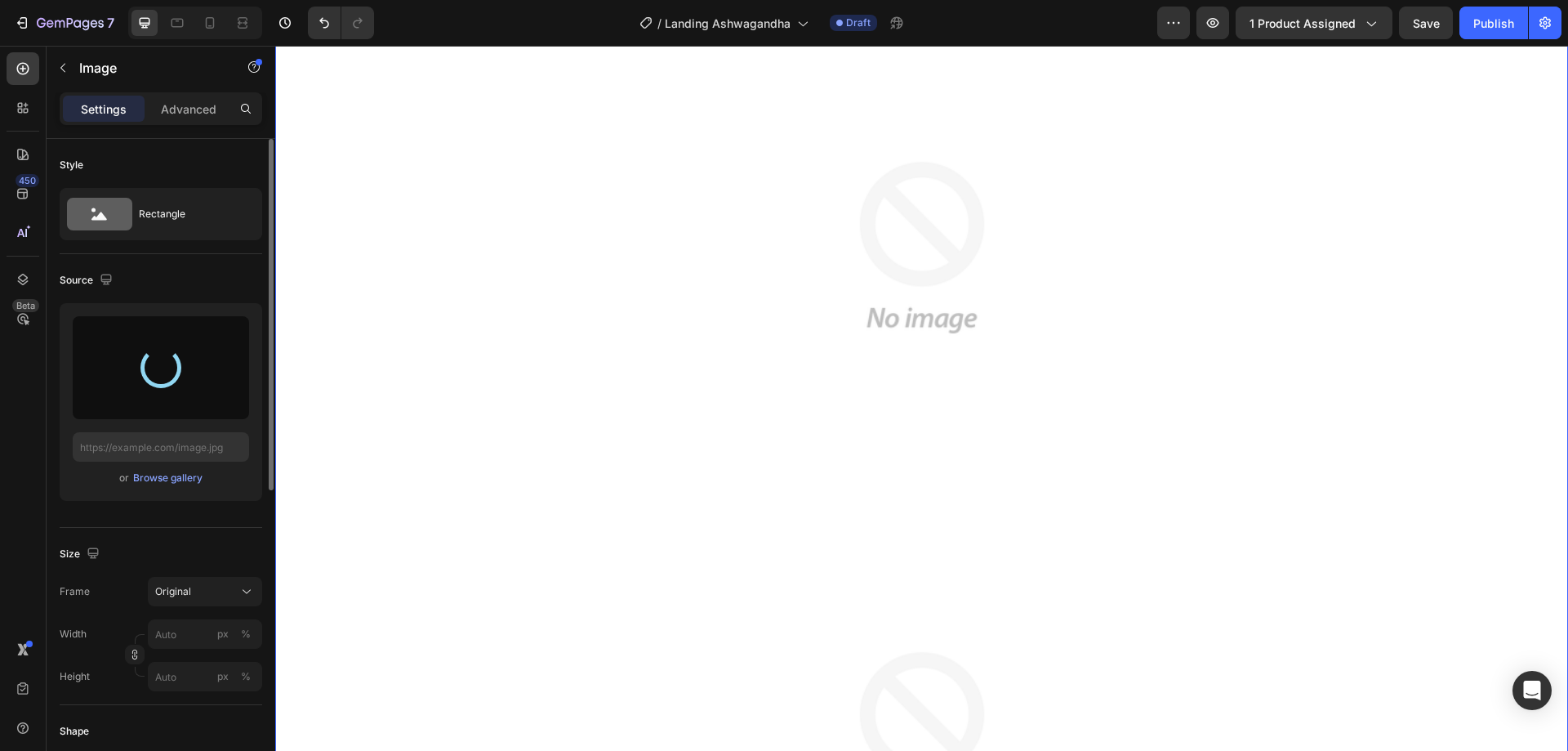
scroll to position [0, 0]
